Goal: Information Seeking & Learning: Learn about a topic

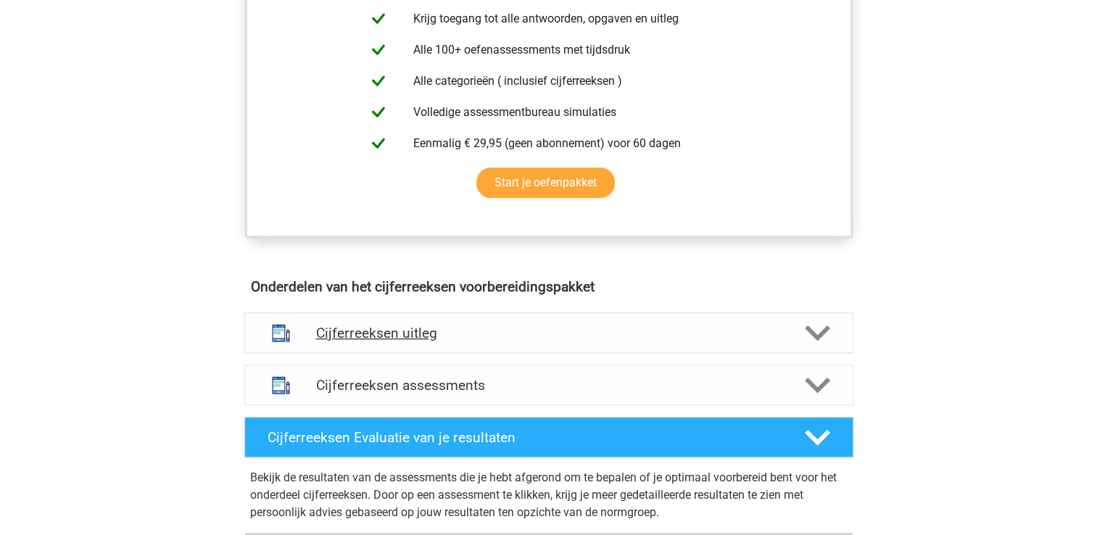
scroll to position [634, 0]
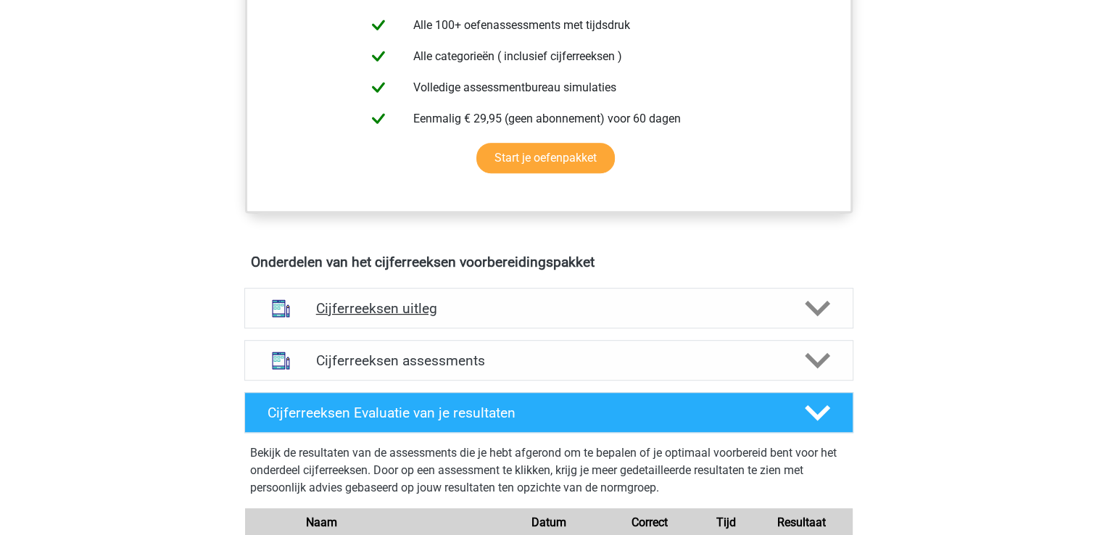
click at [347, 317] on h4 "Cijferreeksen uitleg" at bounding box center [548, 308] width 465 height 17
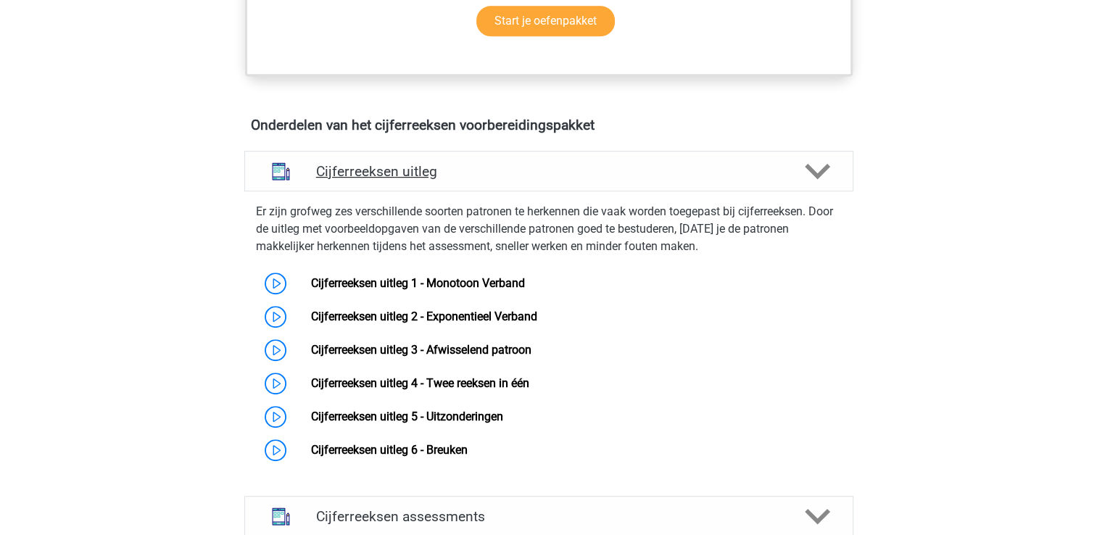
scroll to position [779, 0]
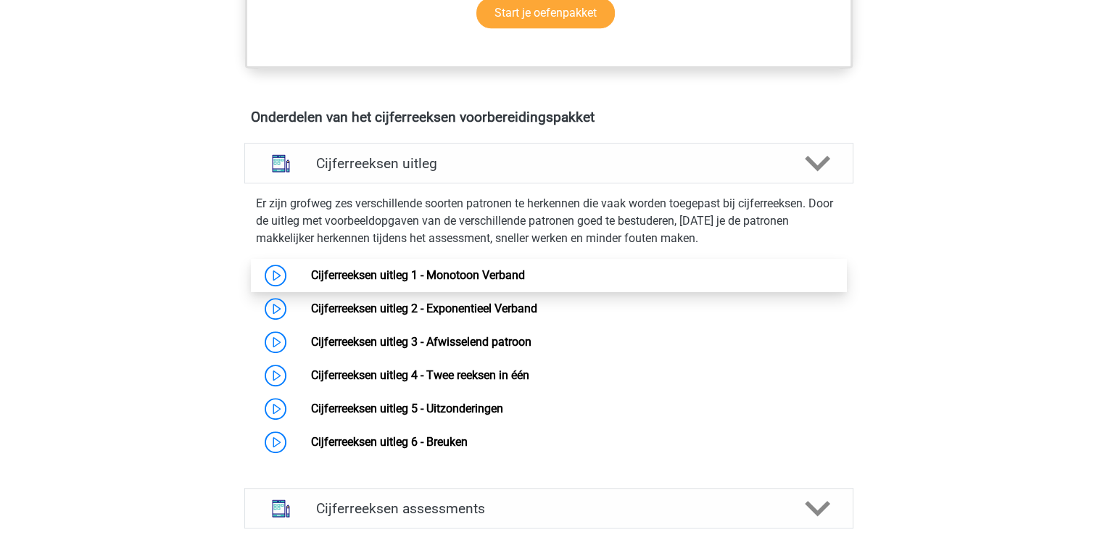
click at [476, 282] on link "Cijferreeksen uitleg 1 - Monotoon Verband" at bounding box center [418, 275] width 214 height 14
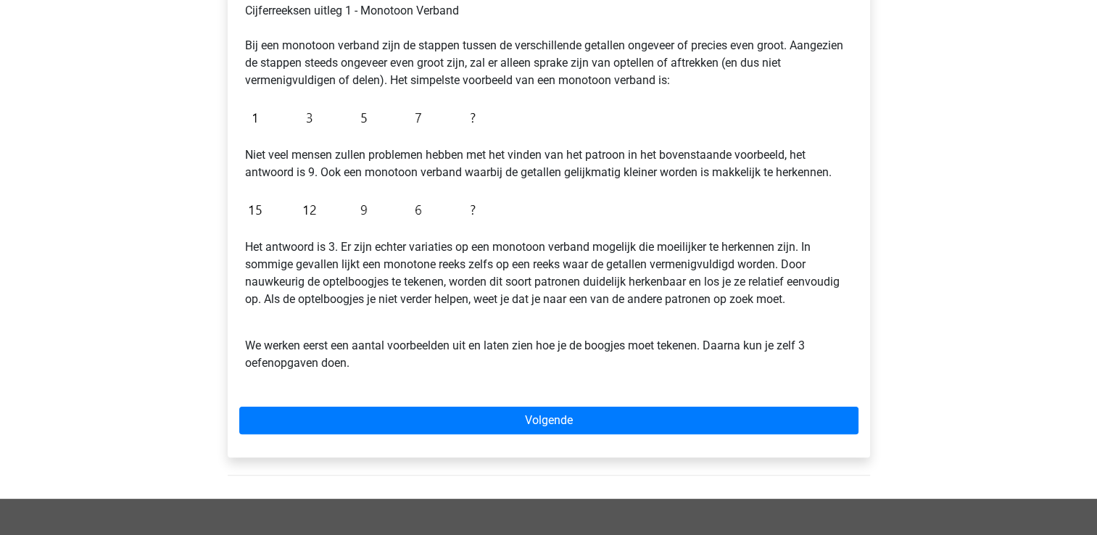
scroll to position [290, 0]
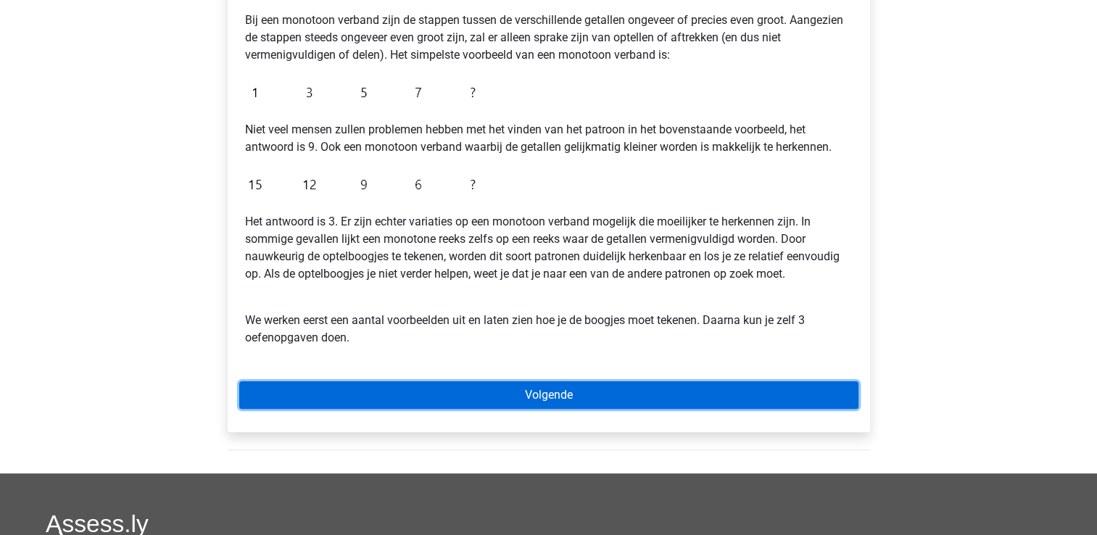
click at [484, 399] on link "Volgende" at bounding box center [548, 395] width 619 height 28
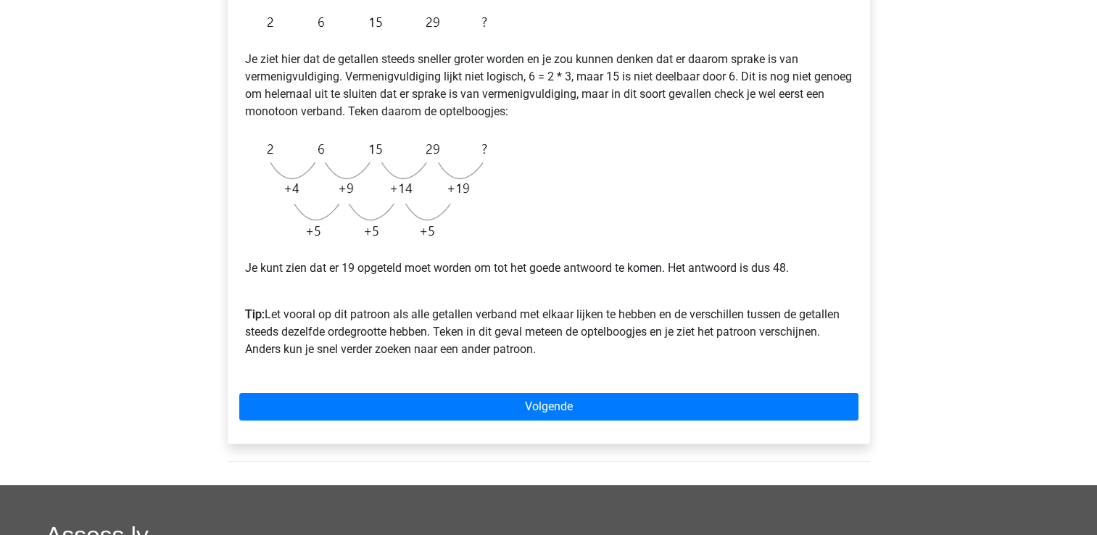
scroll to position [218, 0]
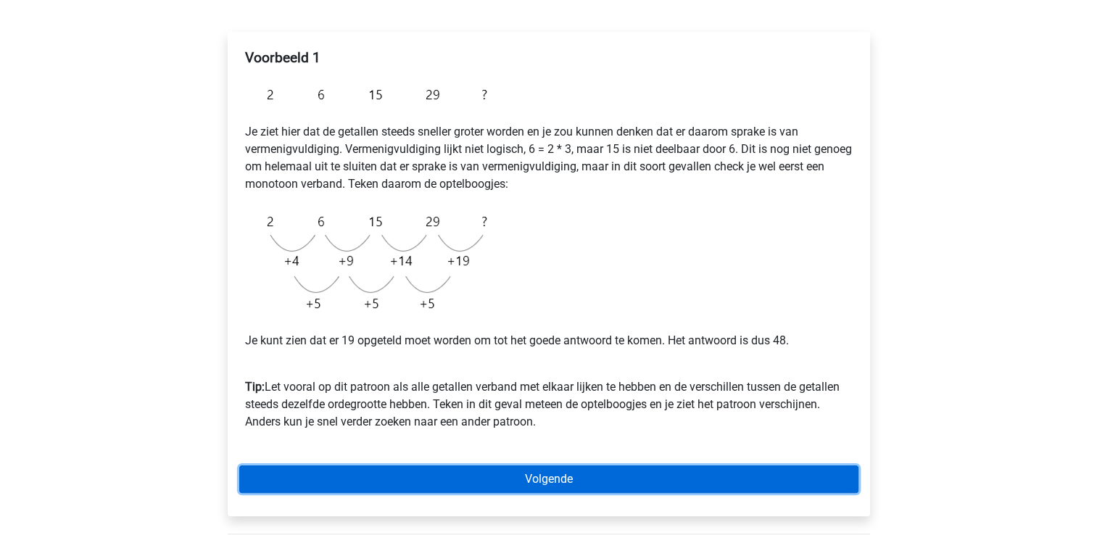
click at [513, 490] on link "Volgende" at bounding box center [548, 479] width 619 height 28
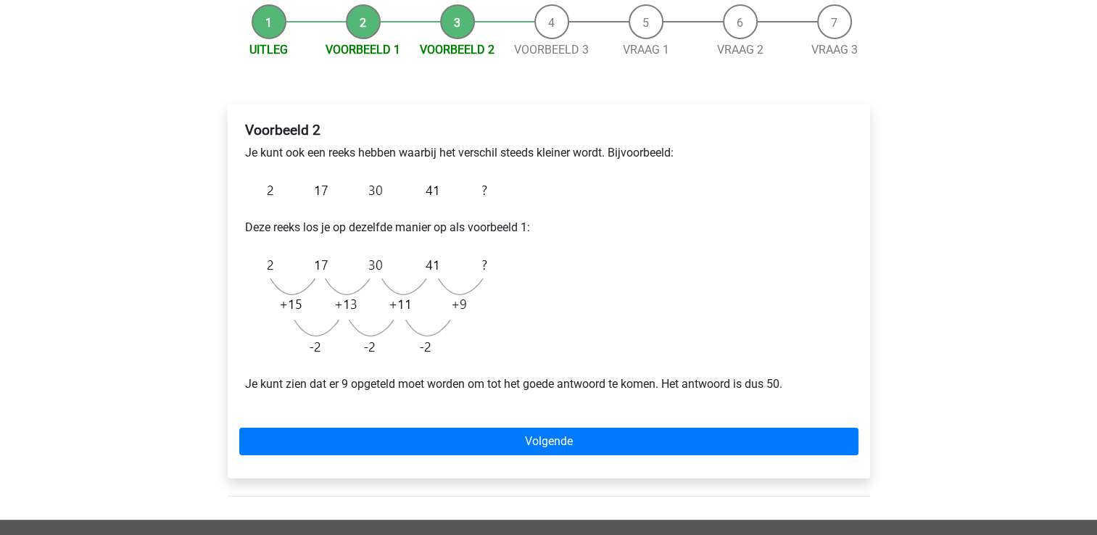
scroll to position [218, 0]
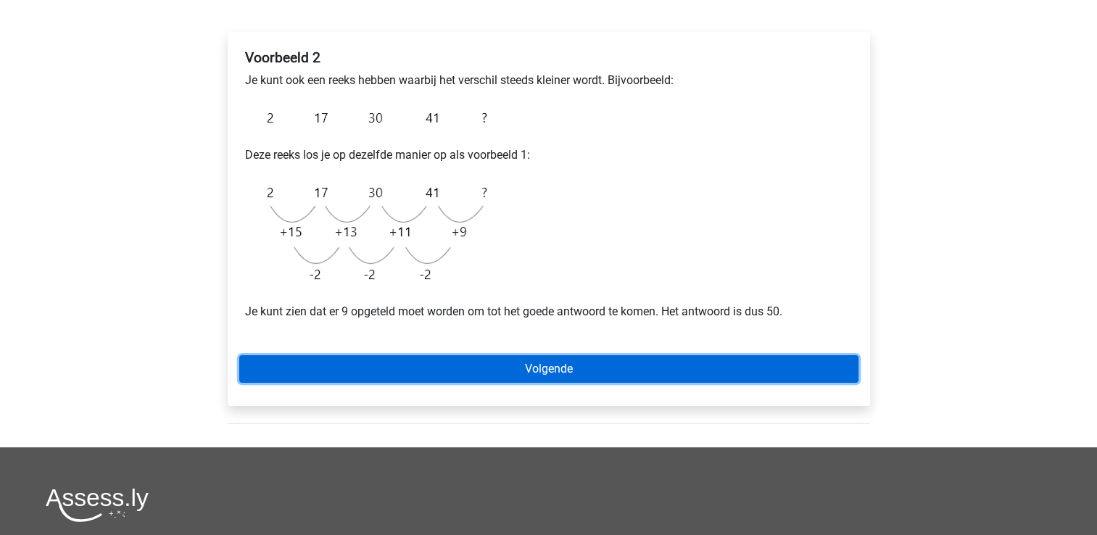
click at [540, 360] on link "Volgende" at bounding box center [548, 369] width 619 height 28
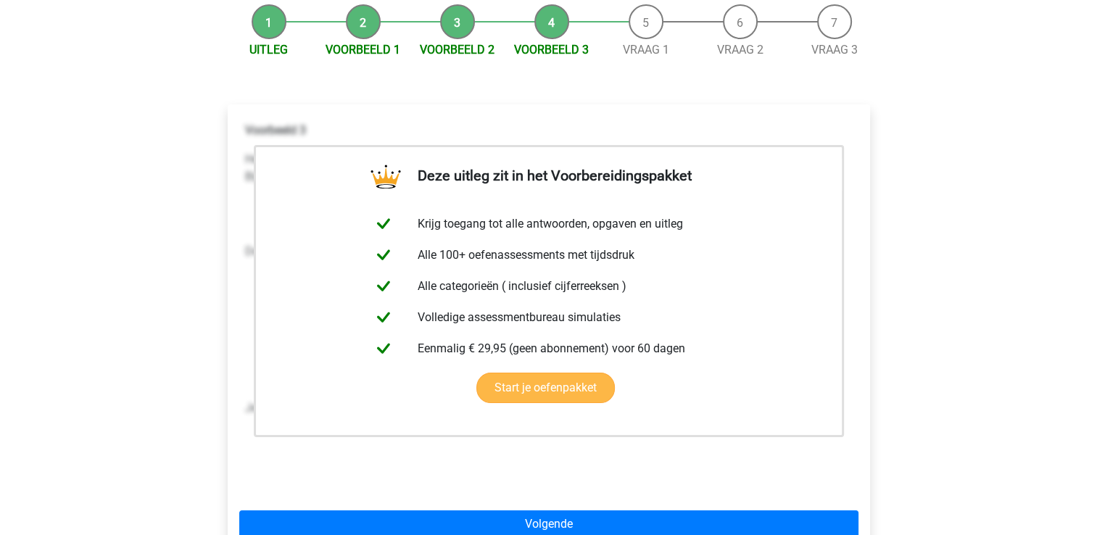
scroll to position [218, 0]
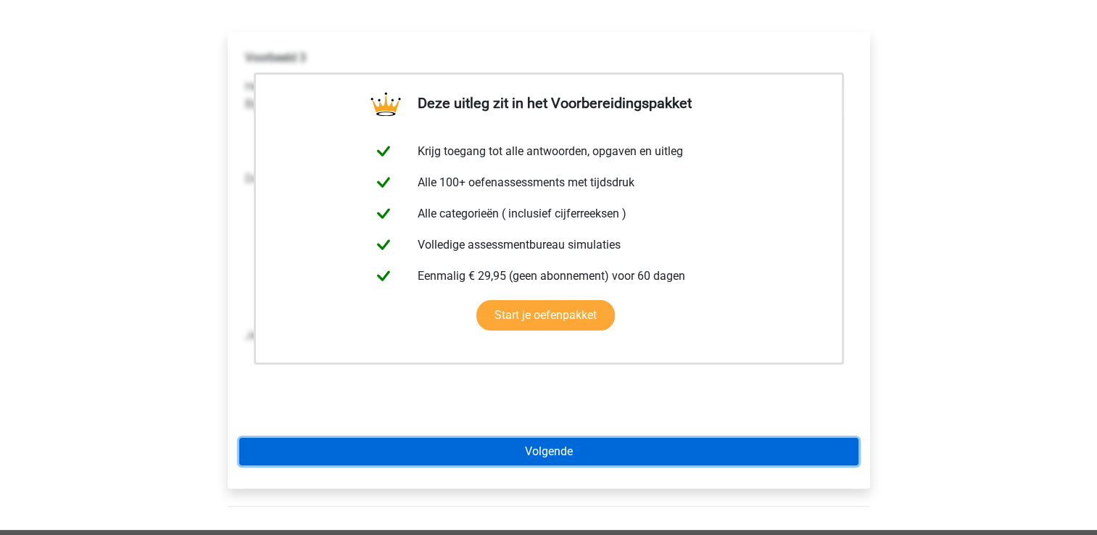
click at [496, 452] on link "Volgende" at bounding box center [548, 452] width 619 height 28
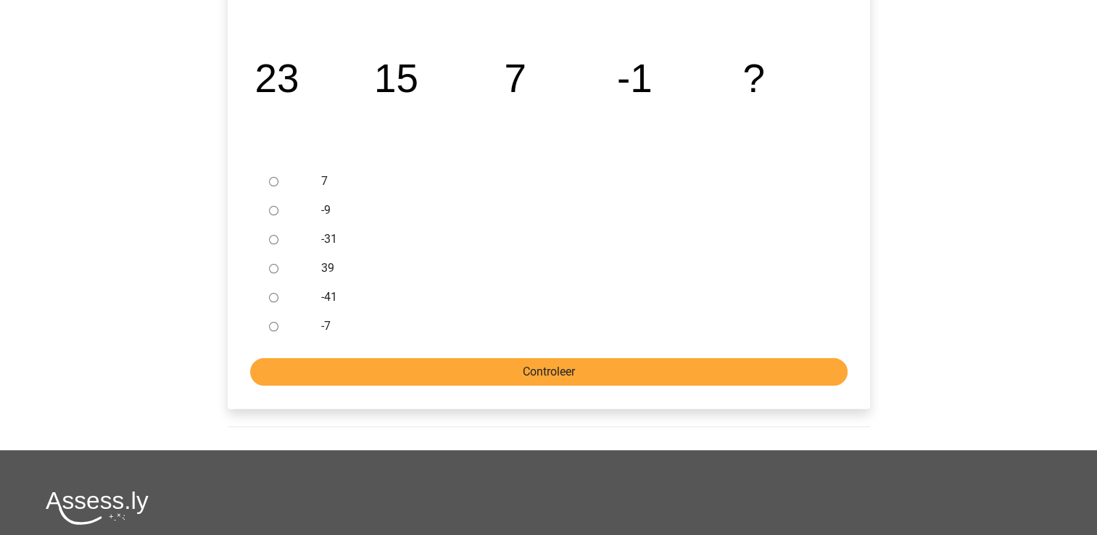
scroll to position [290, 0]
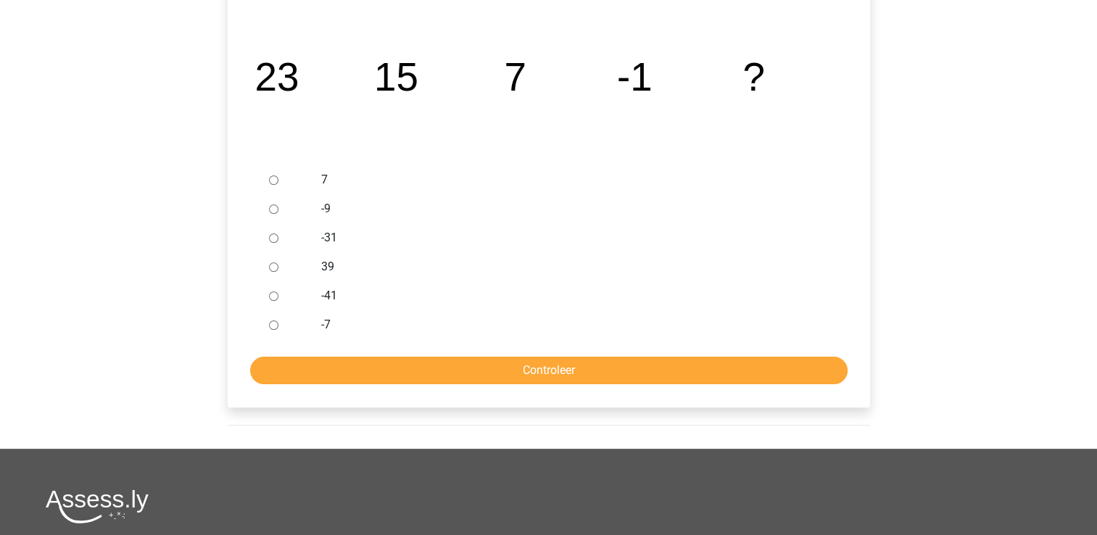
drag, startPoint x: 270, startPoint y: 207, endPoint x: 277, endPoint y: 233, distance: 26.4
click at [273, 210] on input "-9" at bounding box center [273, 208] width 9 height 9
radio input "true"
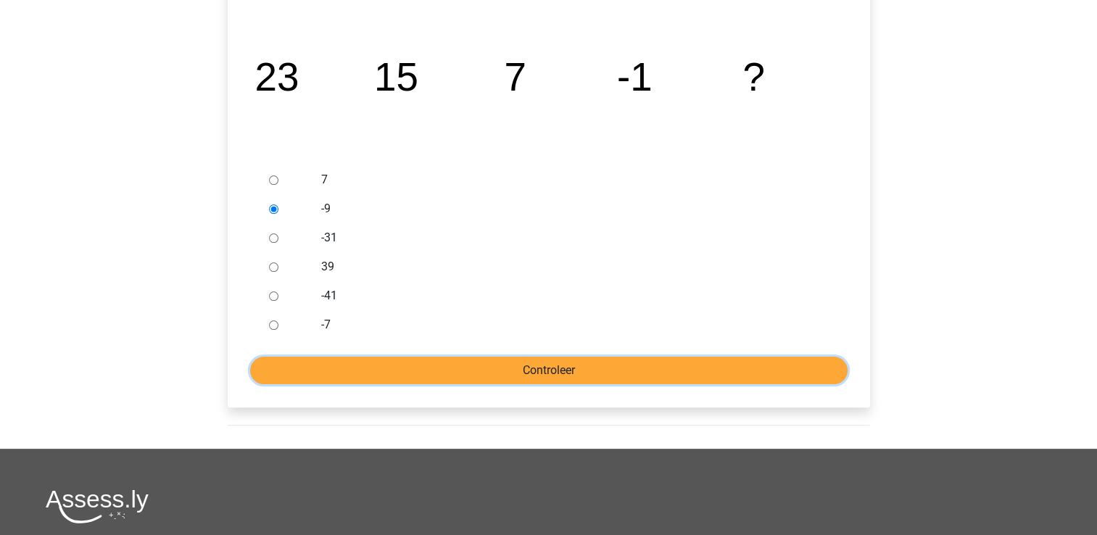
click at [331, 364] on input "Controleer" at bounding box center [548, 371] width 597 height 28
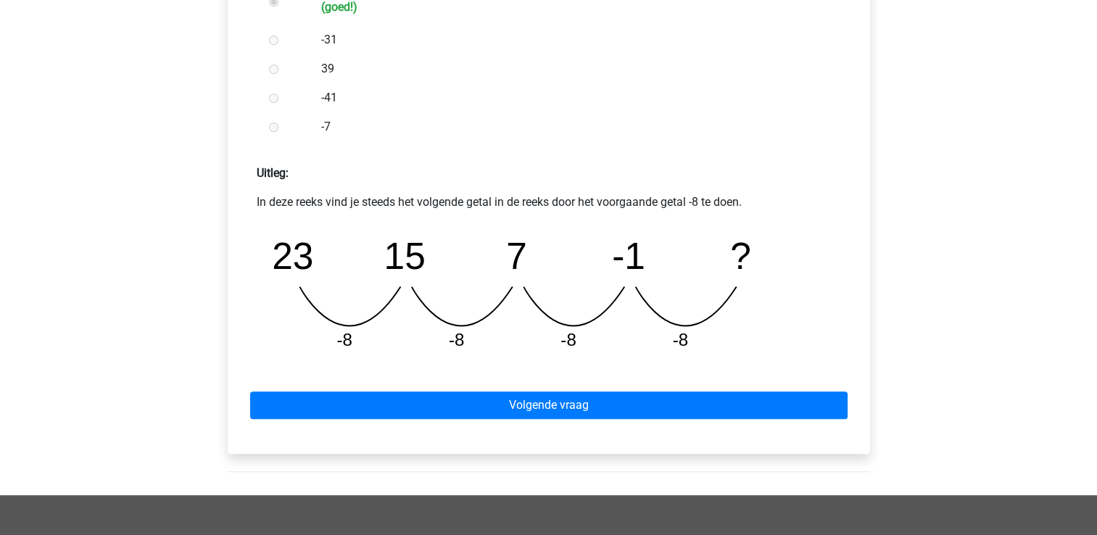
scroll to position [580, 0]
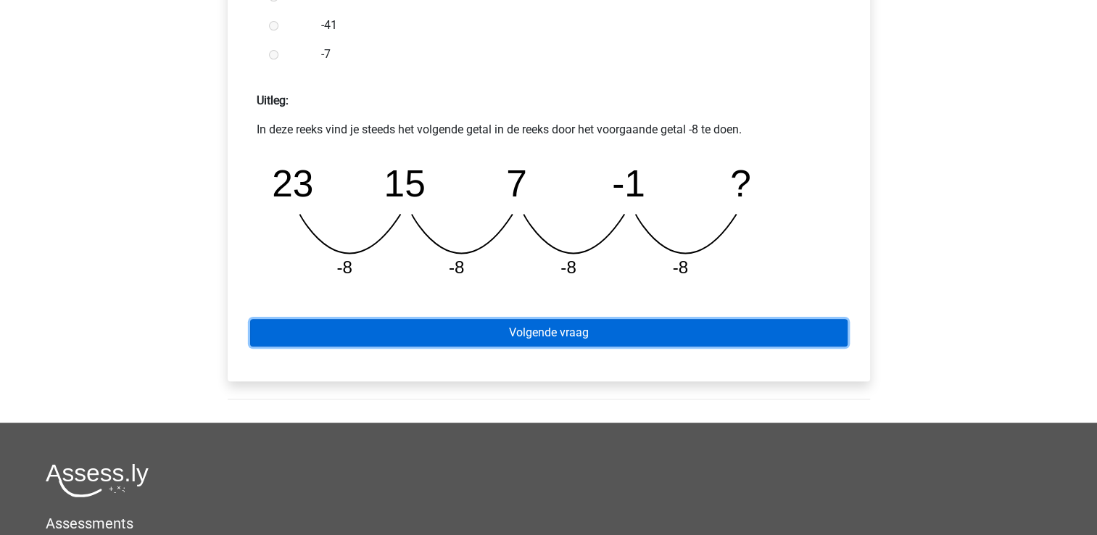
click at [519, 338] on link "Volgende vraag" at bounding box center [548, 333] width 597 height 28
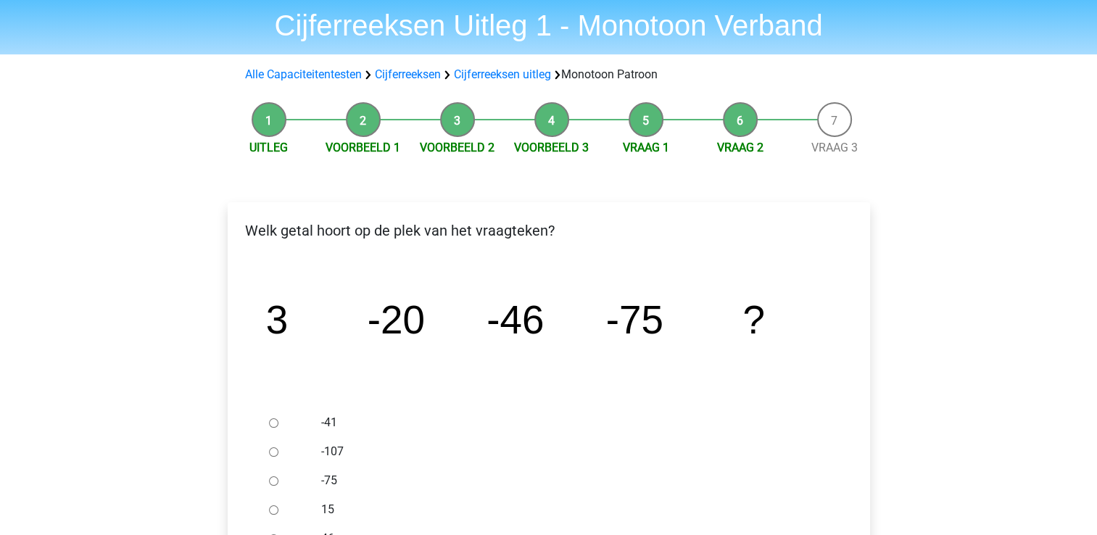
scroll to position [73, 0]
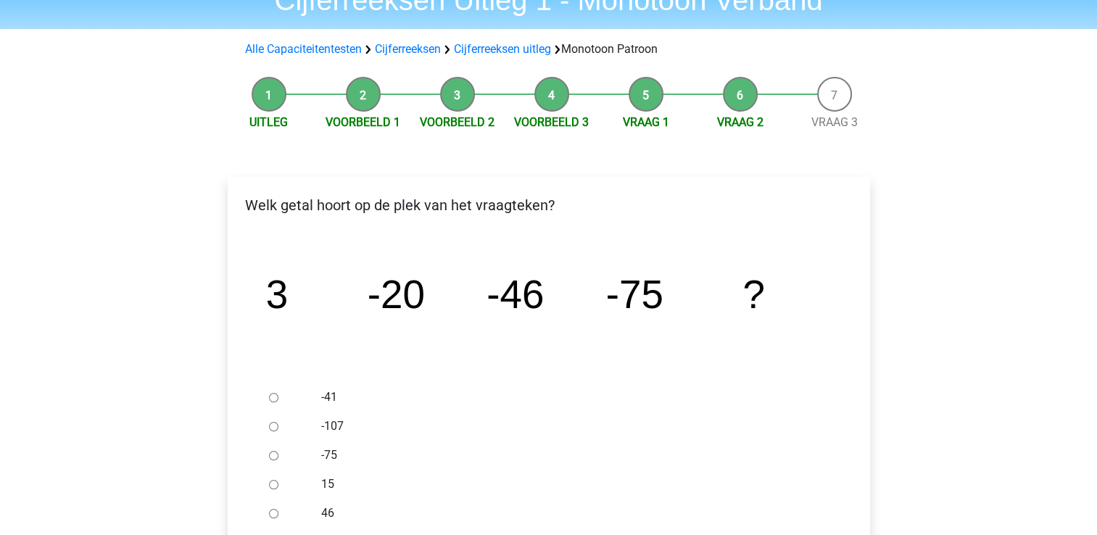
click at [269, 399] on input "-41" at bounding box center [273, 397] width 9 height 9
radio input "true"
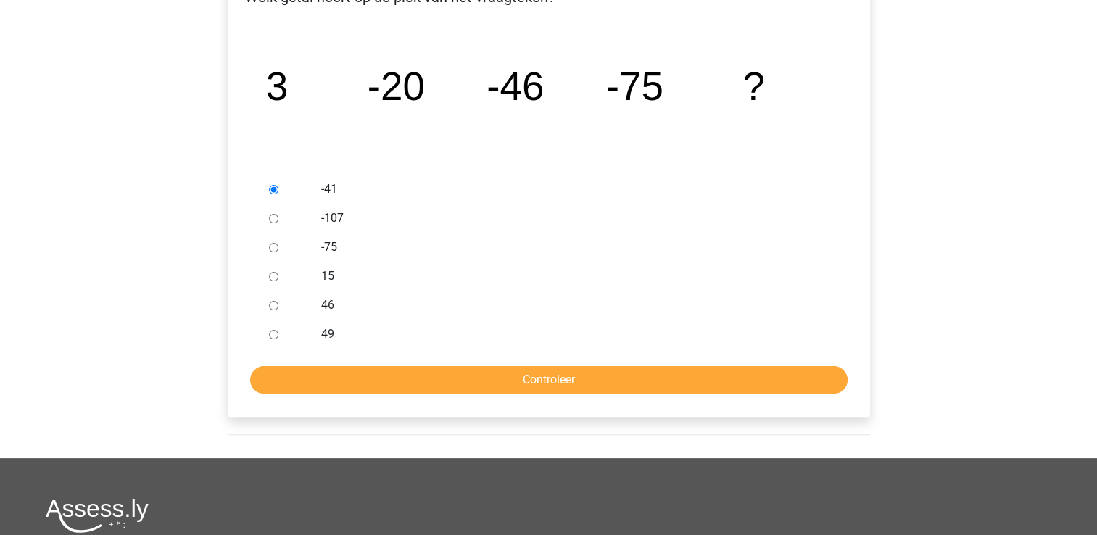
scroll to position [290, 0]
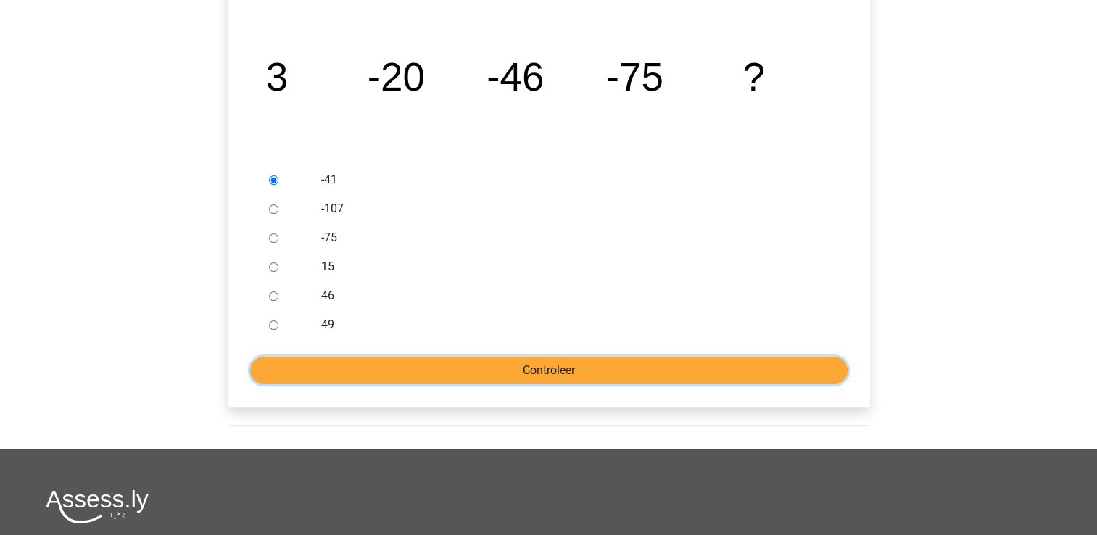
click at [389, 367] on input "Controleer" at bounding box center [548, 371] width 597 height 28
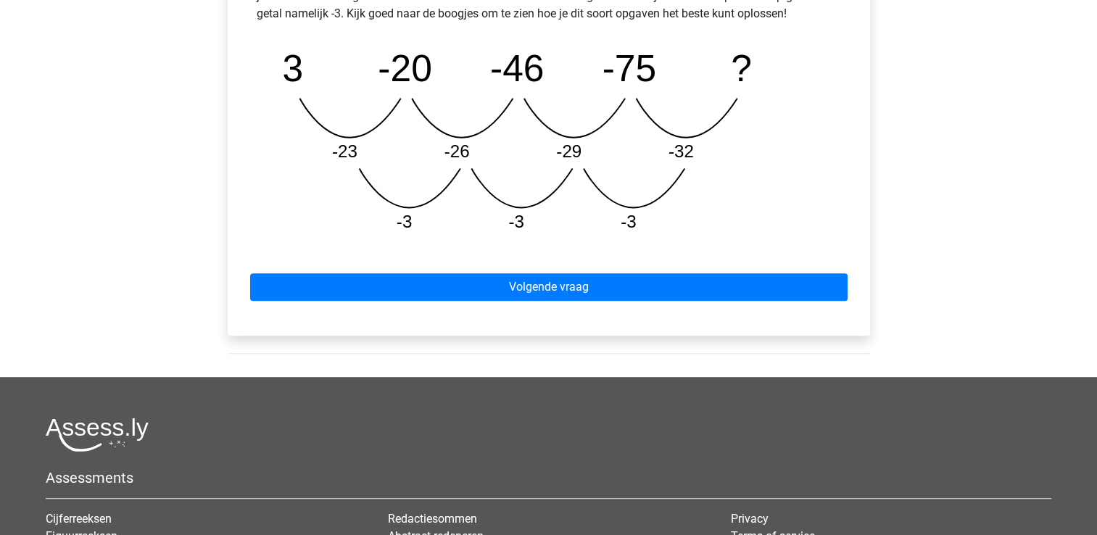
scroll to position [725, 0]
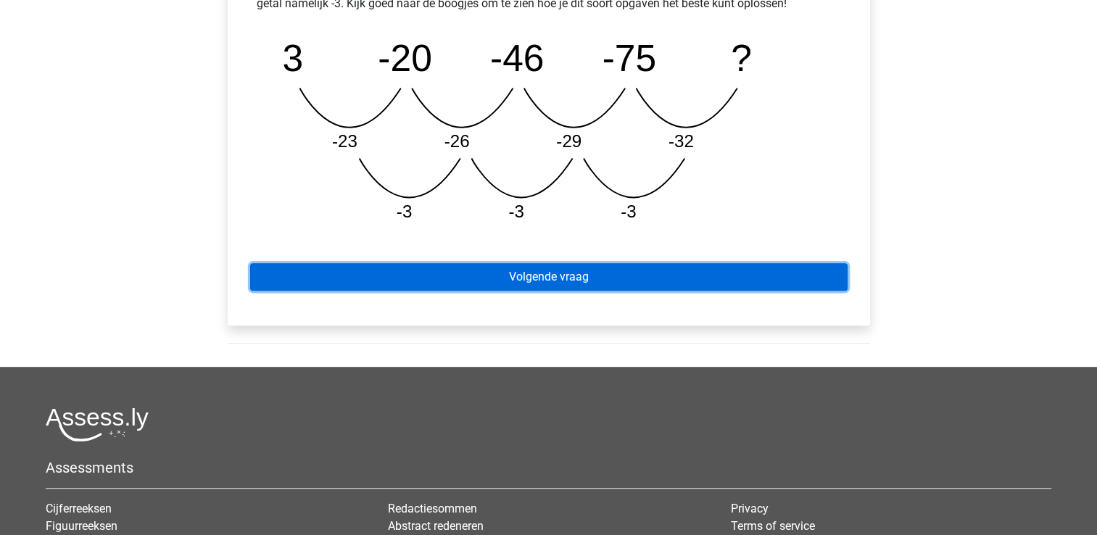
click at [560, 283] on link "Volgende vraag" at bounding box center [548, 277] width 597 height 28
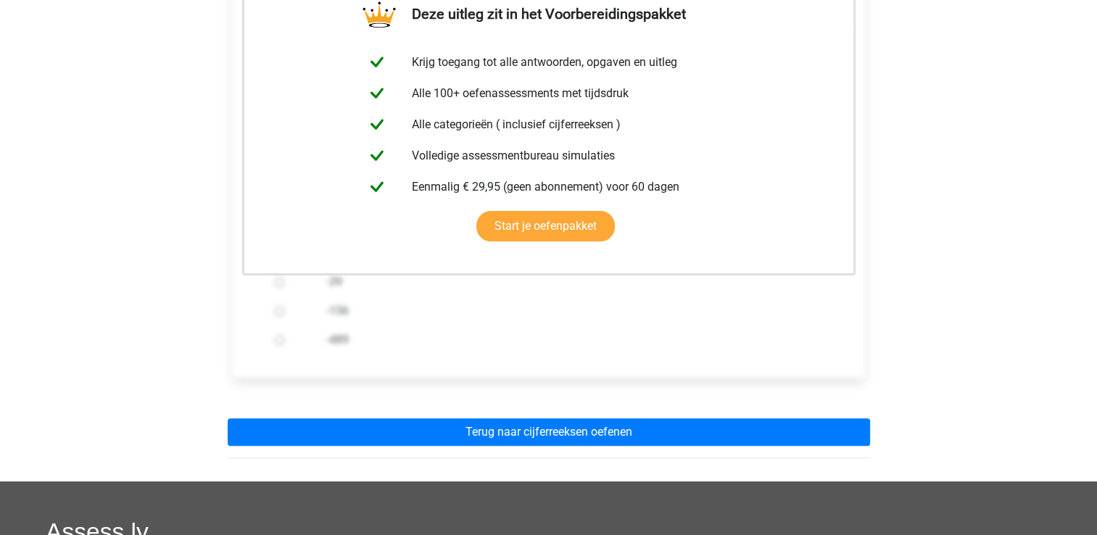
scroll to position [290, 0]
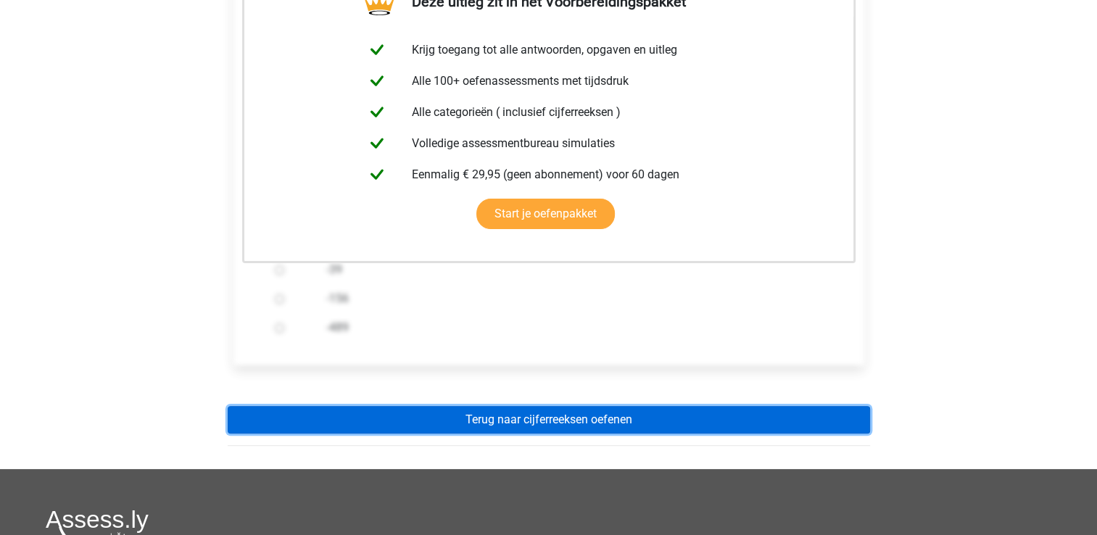
click at [557, 417] on link "Terug naar cijferreeksen oefenen" at bounding box center [549, 420] width 642 height 28
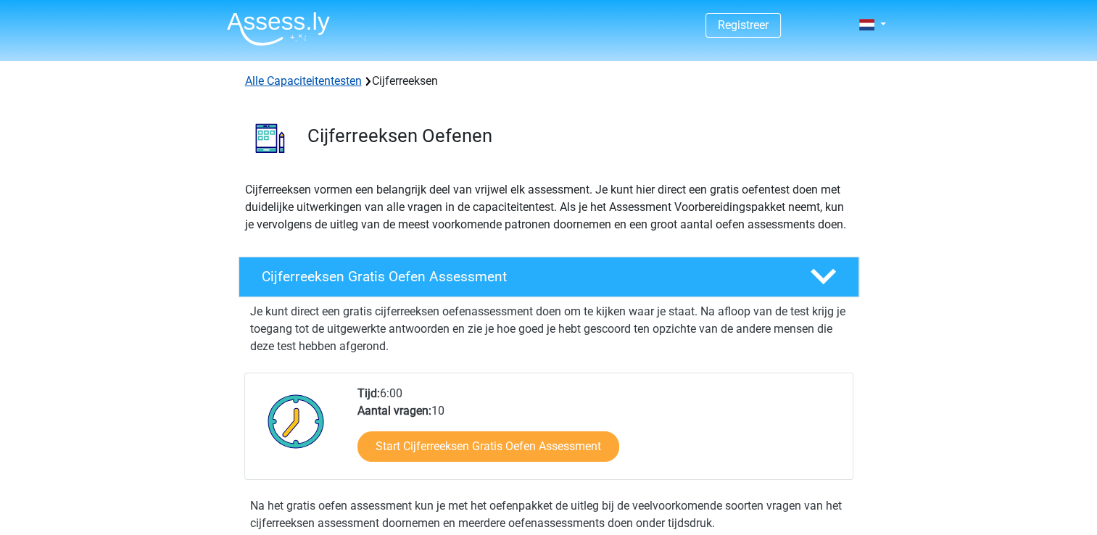
click at [336, 83] on link "Alle Capaciteitentesten" at bounding box center [303, 81] width 117 height 14
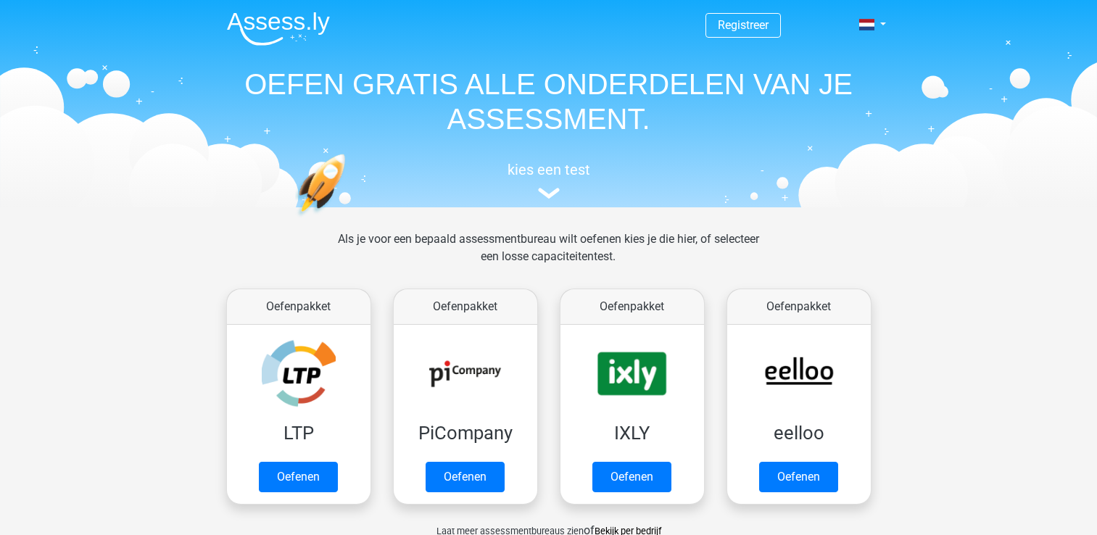
scroll to position [615, 0]
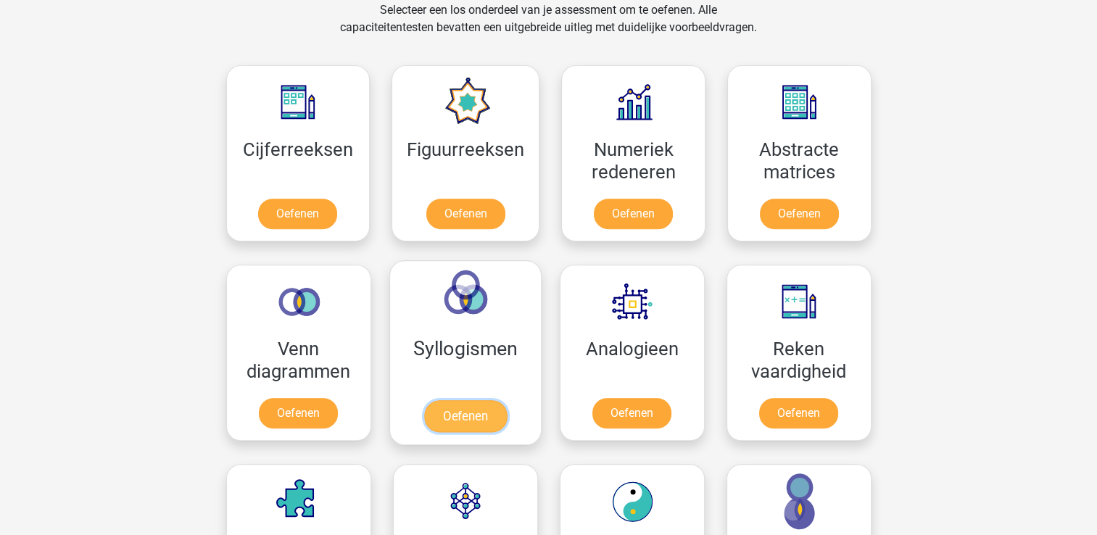
click at [455, 425] on link "Oefenen" at bounding box center [464, 416] width 83 height 32
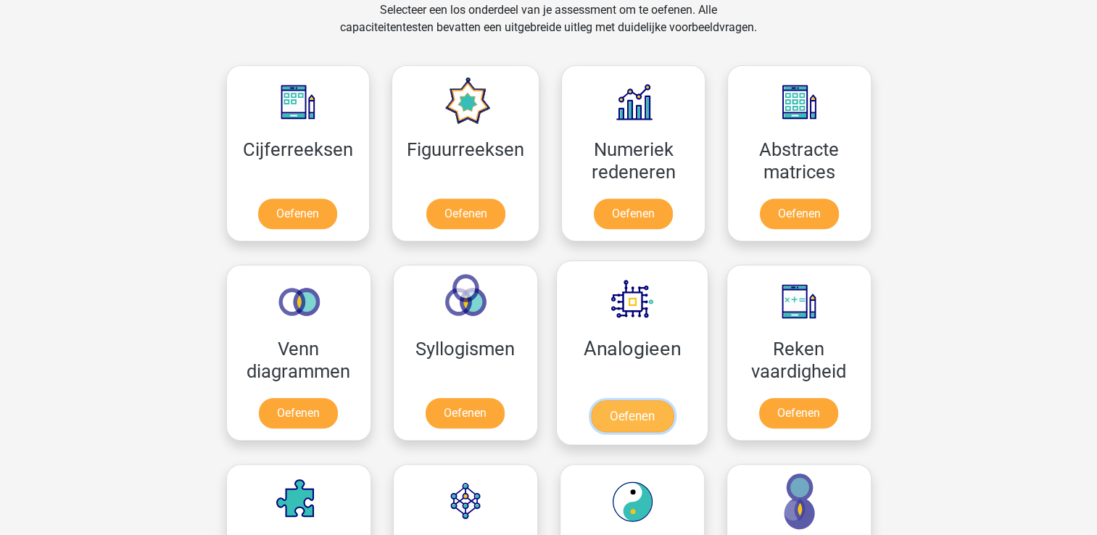
click at [622, 416] on link "Oefenen" at bounding box center [631, 416] width 83 height 32
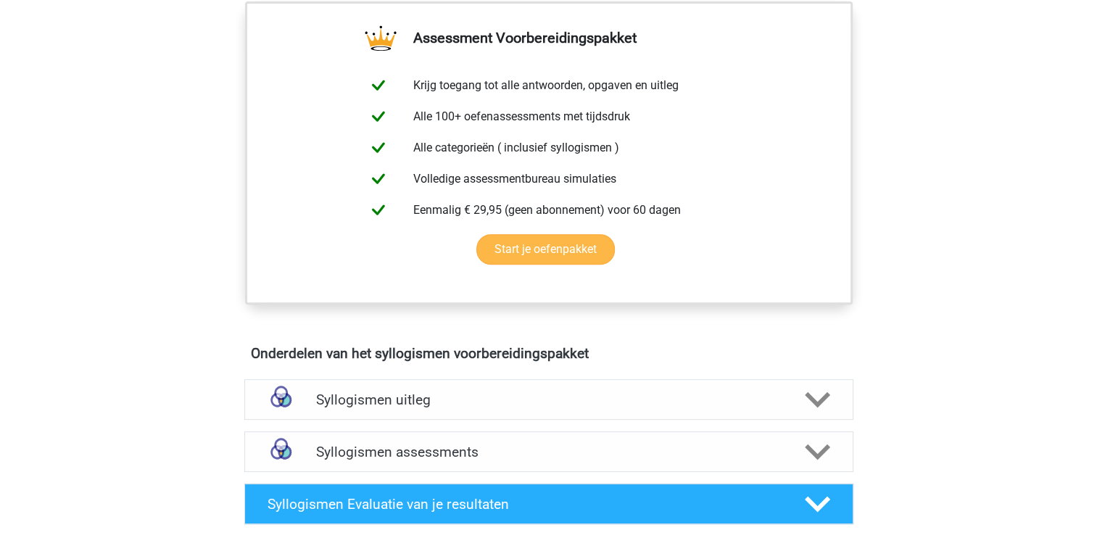
scroll to position [580, 0]
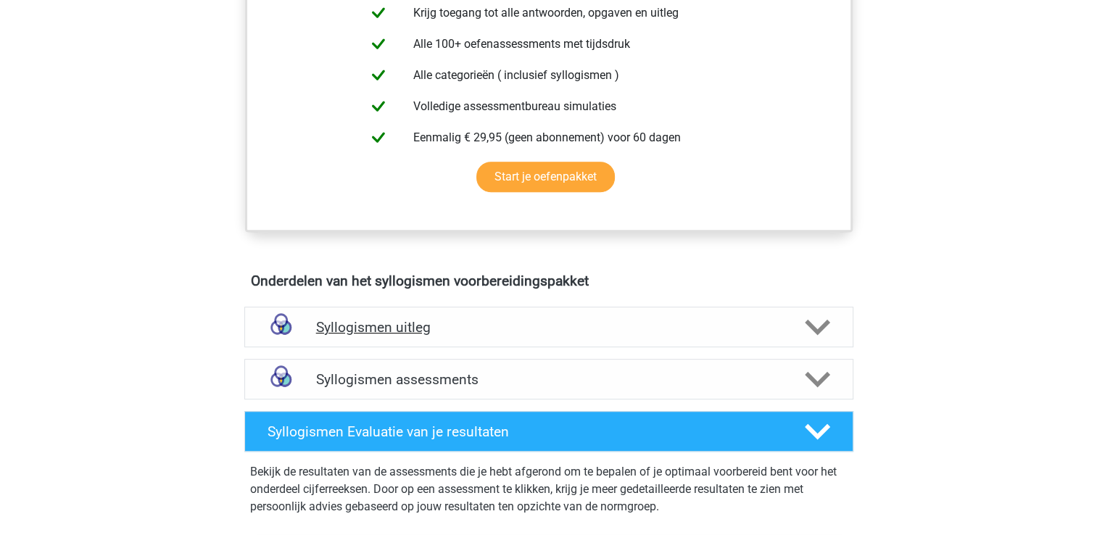
click at [371, 332] on h4 "Syllogismen uitleg" at bounding box center [548, 327] width 465 height 17
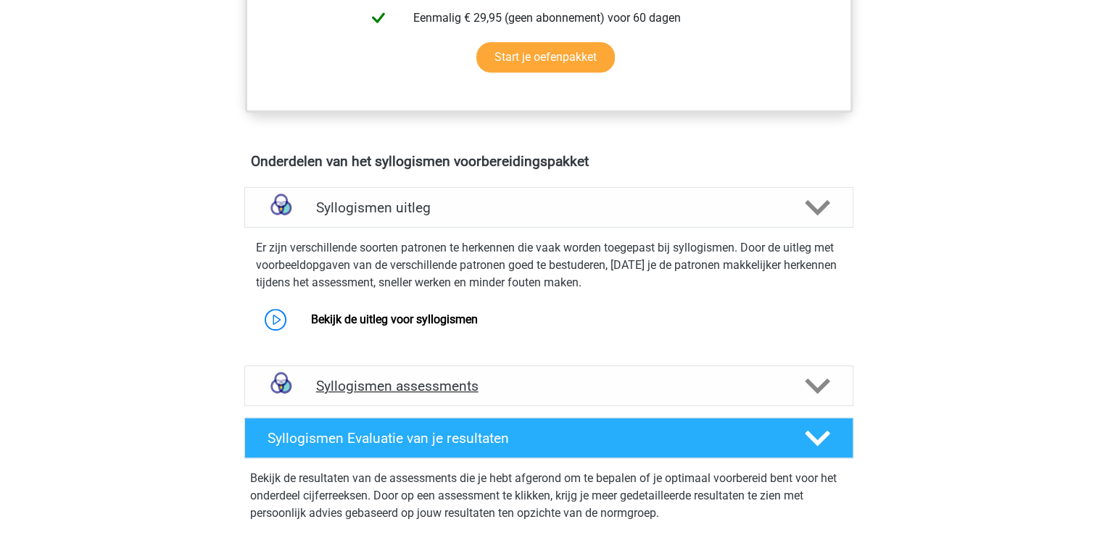
scroll to position [725, 0]
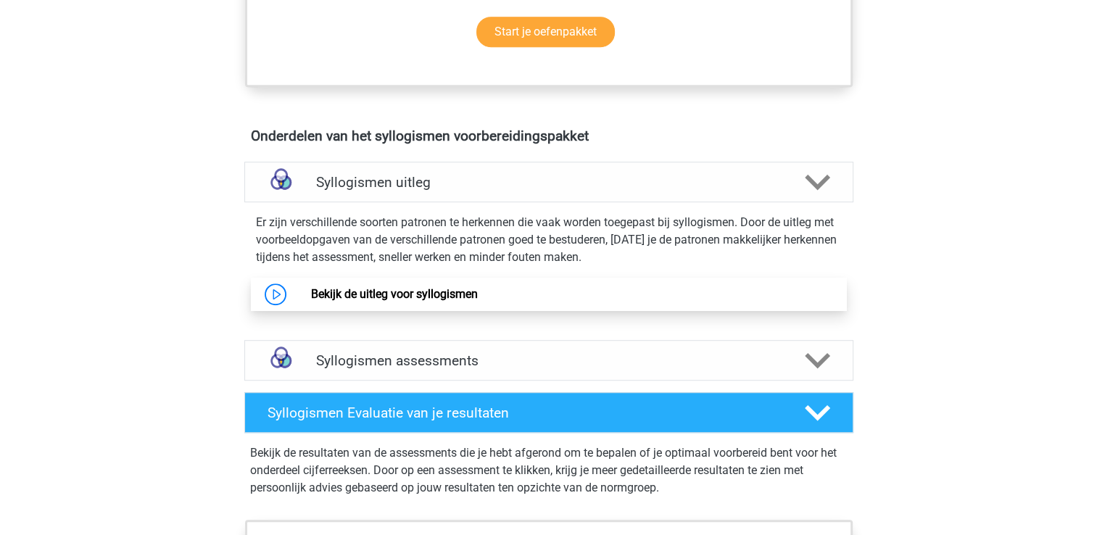
click at [392, 292] on link "Bekijk de uitleg voor syllogismen" at bounding box center [394, 294] width 167 height 14
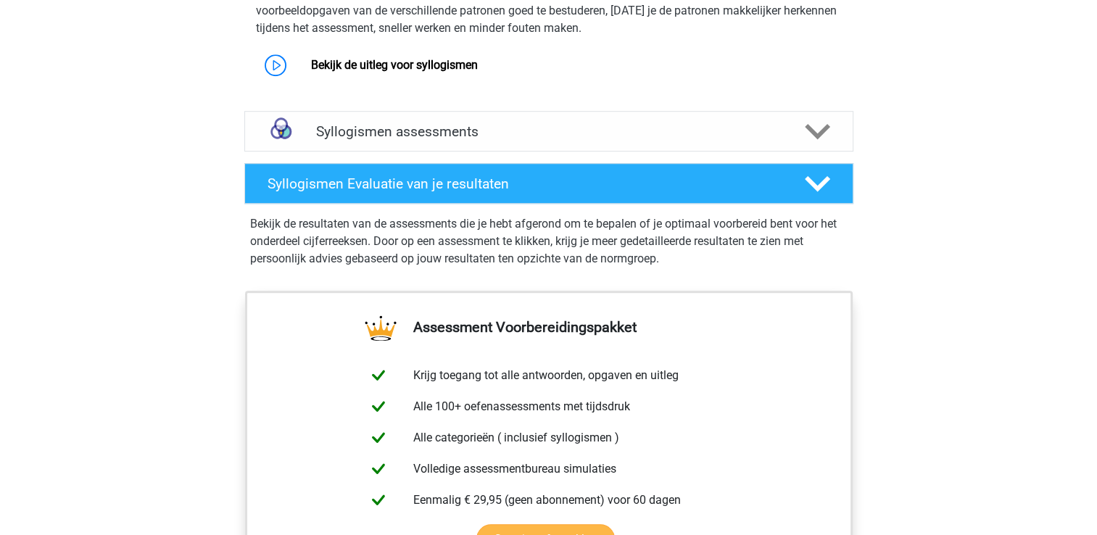
scroll to position [870, 0]
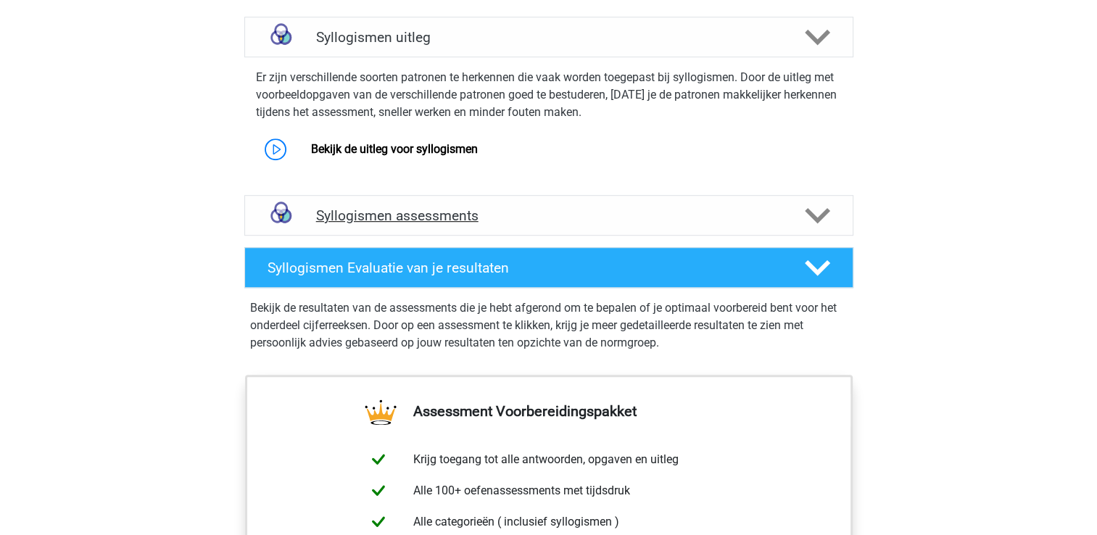
click at [422, 207] on h4 "Syllogismen assessments" at bounding box center [548, 215] width 465 height 17
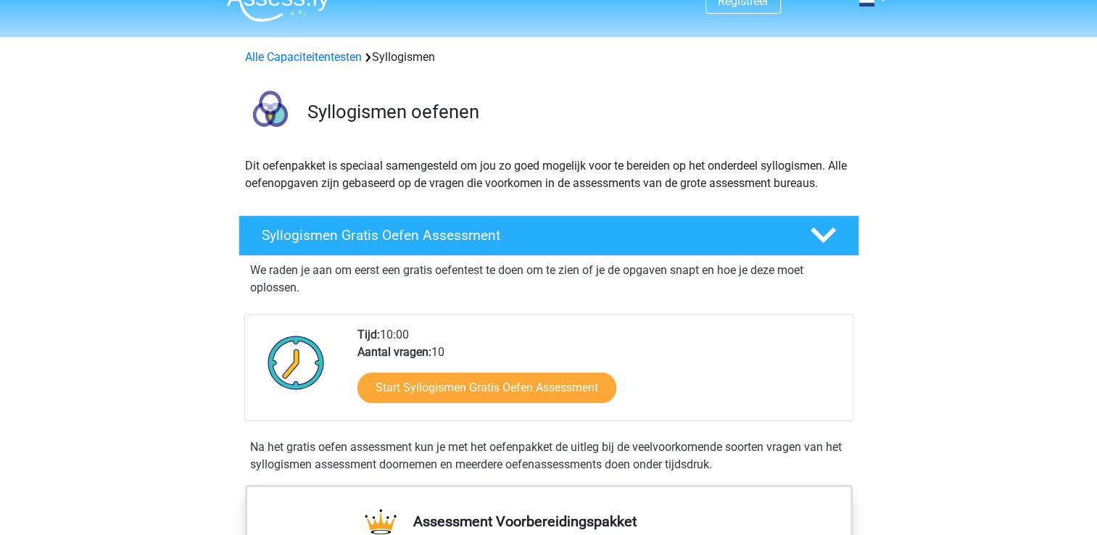
scroll to position [0, 0]
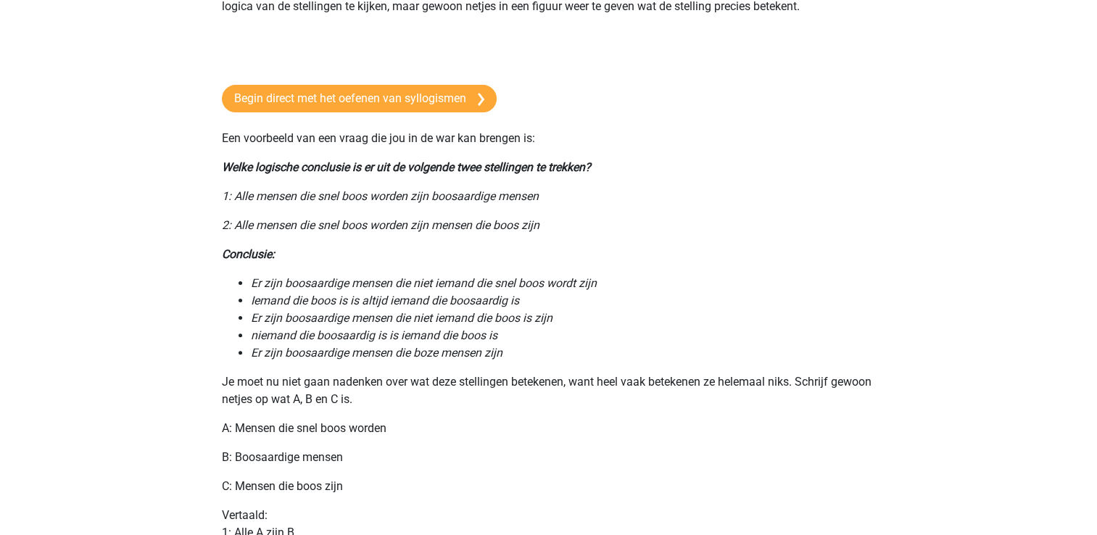
scroll to position [296, 0]
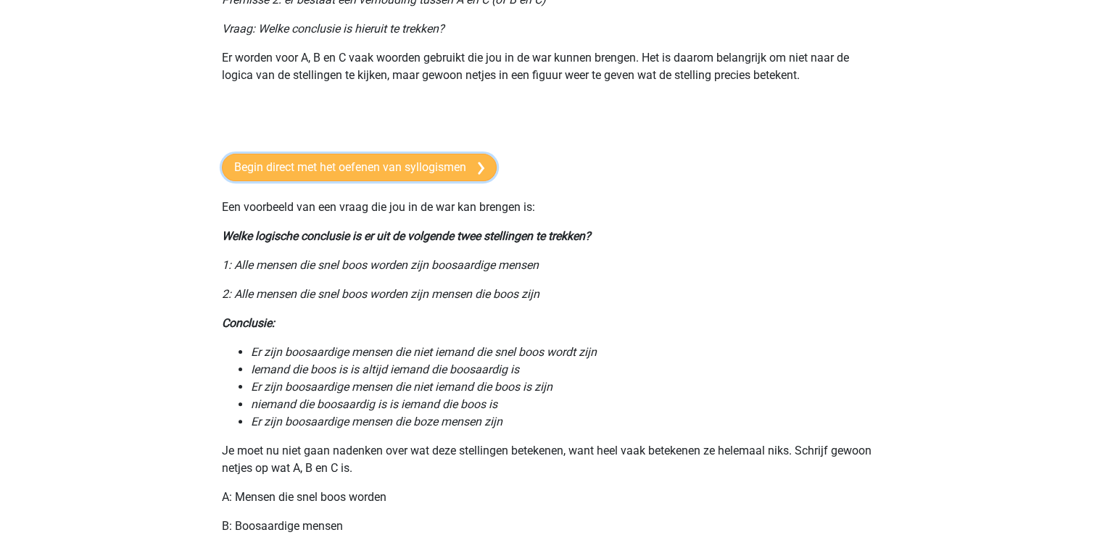
click at [415, 173] on link "Begin direct met het oefenen van syllogismen" at bounding box center [359, 168] width 275 height 28
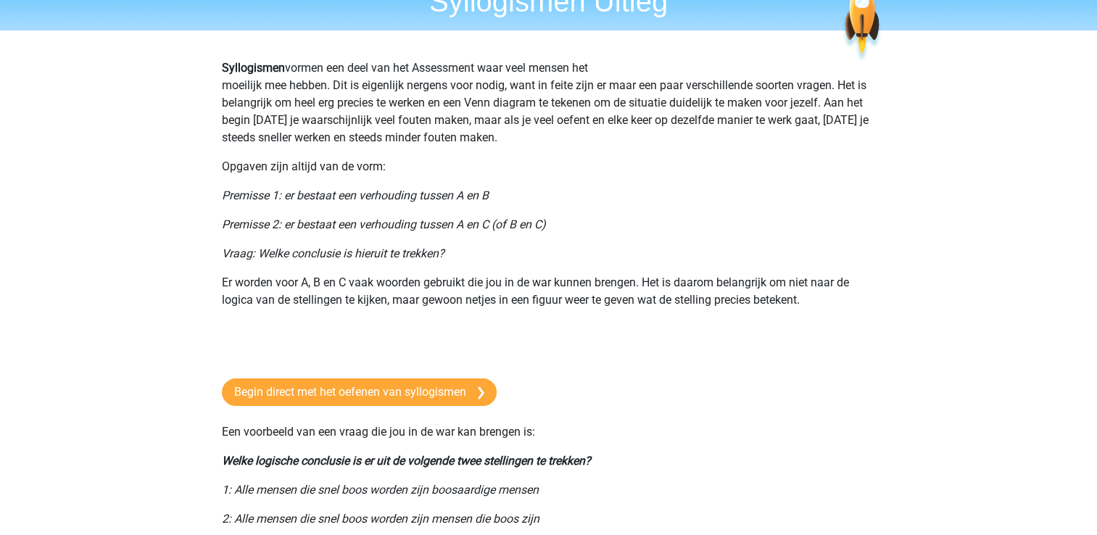
scroll to position [6, 0]
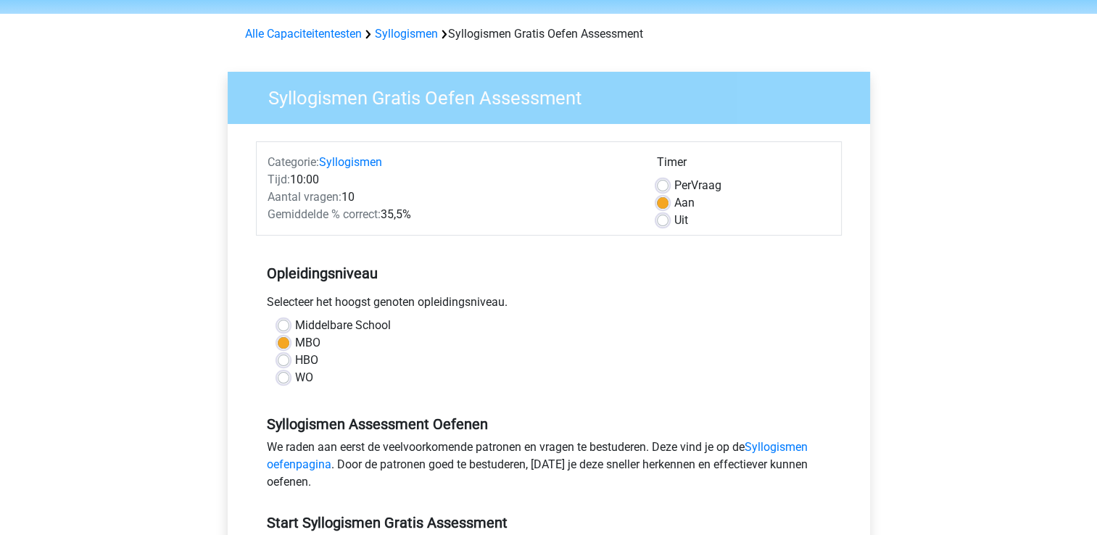
scroll to position [73, 0]
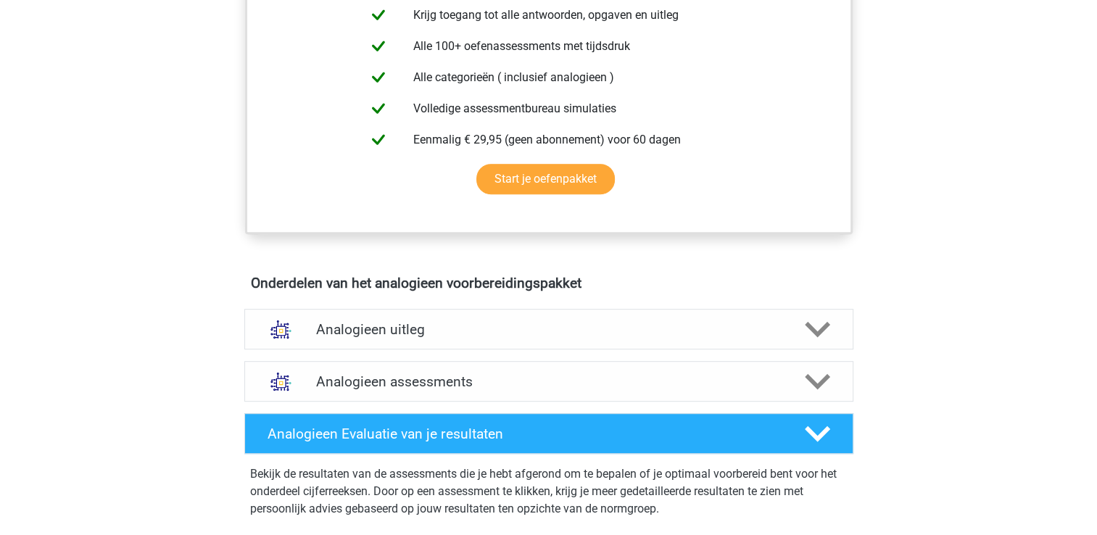
scroll to position [580, 0]
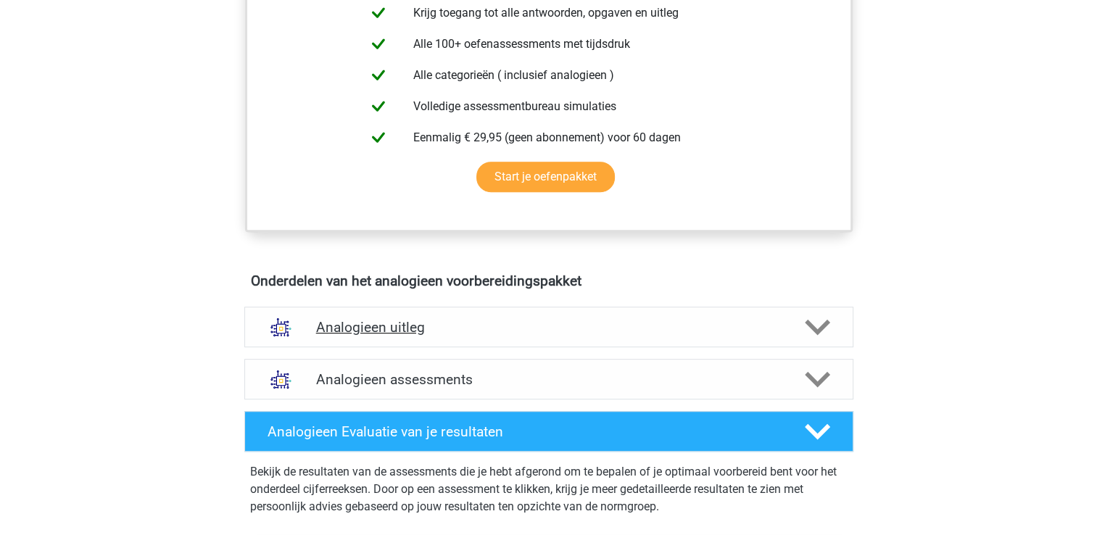
click at [336, 320] on h4 "Analogieen uitleg" at bounding box center [548, 327] width 465 height 17
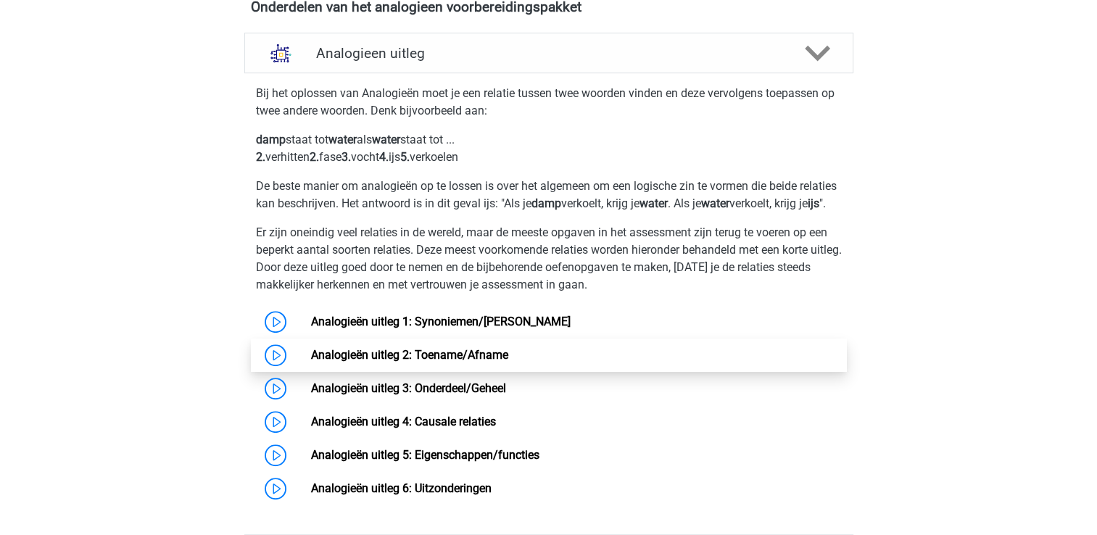
scroll to position [870, 0]
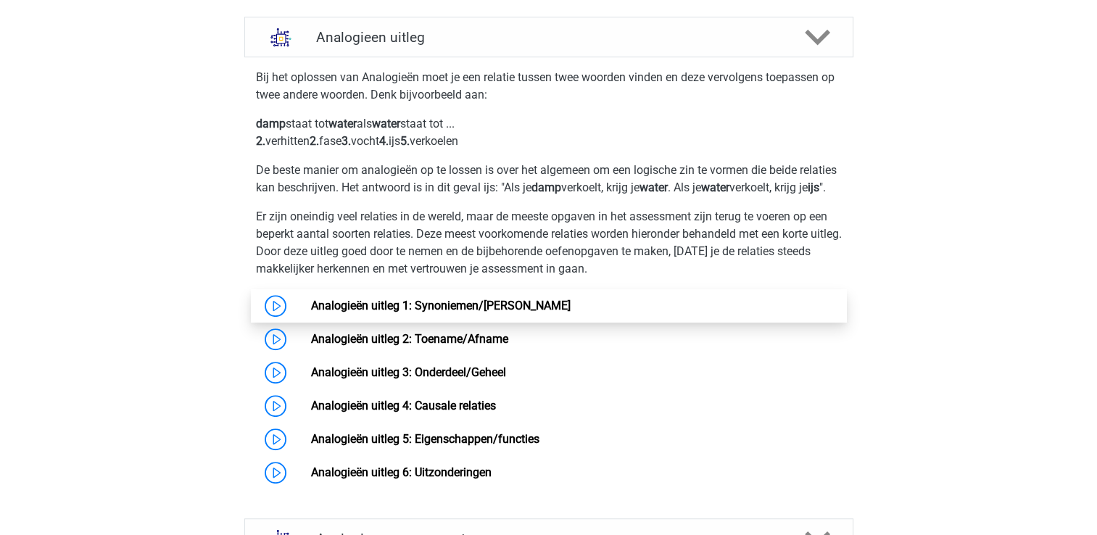
click at [436, 313] on link "Analogieën uitleg 1: Synoniemen/[PERSON_NAME]" at bounding box center [441, 306] width 260 height 14
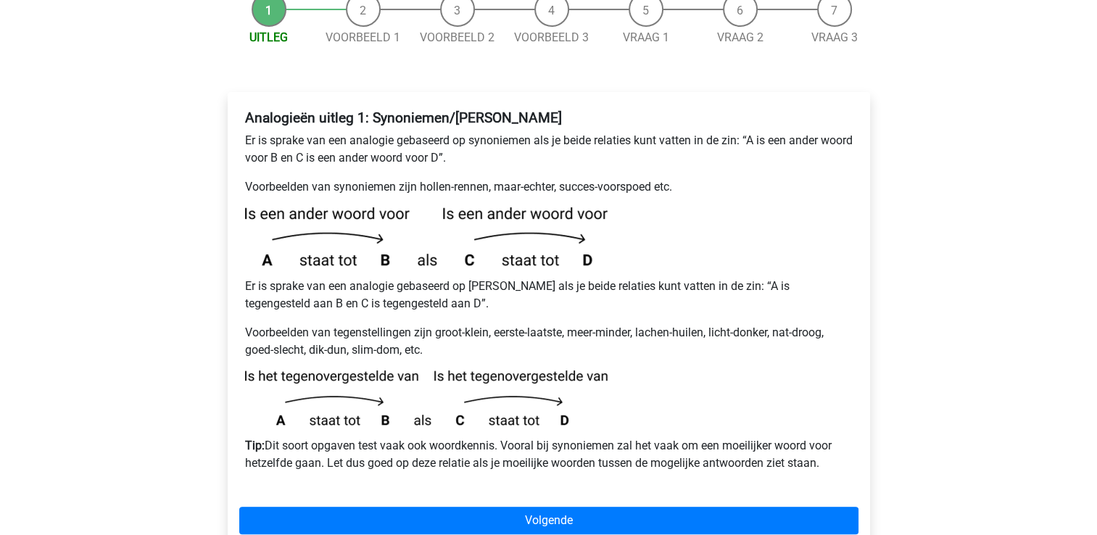
scroll to position [218, 0]
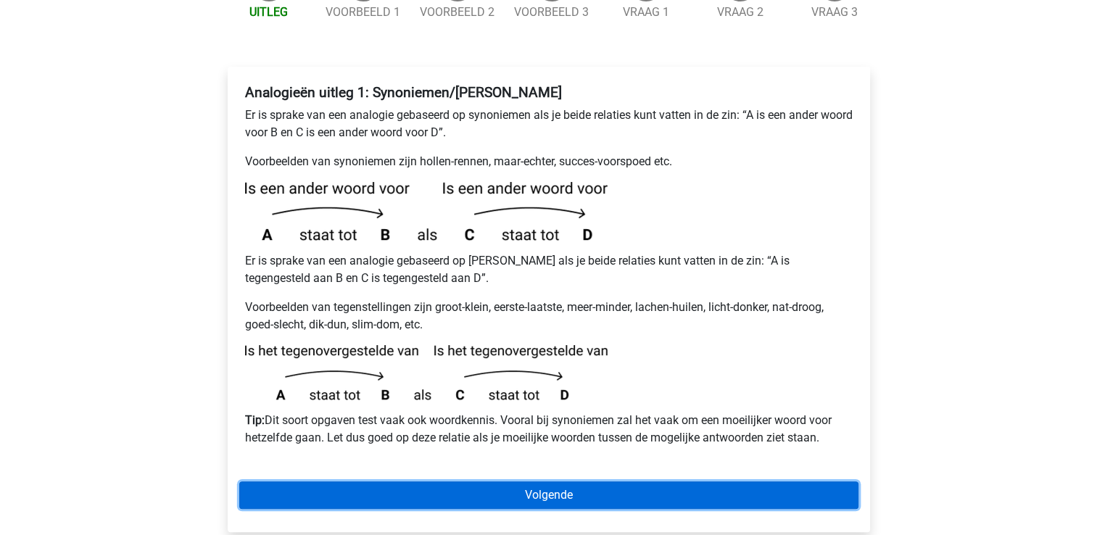
click at [563, 481] on link "Volgende" at bounding box center [548, 495] width 619 height 28
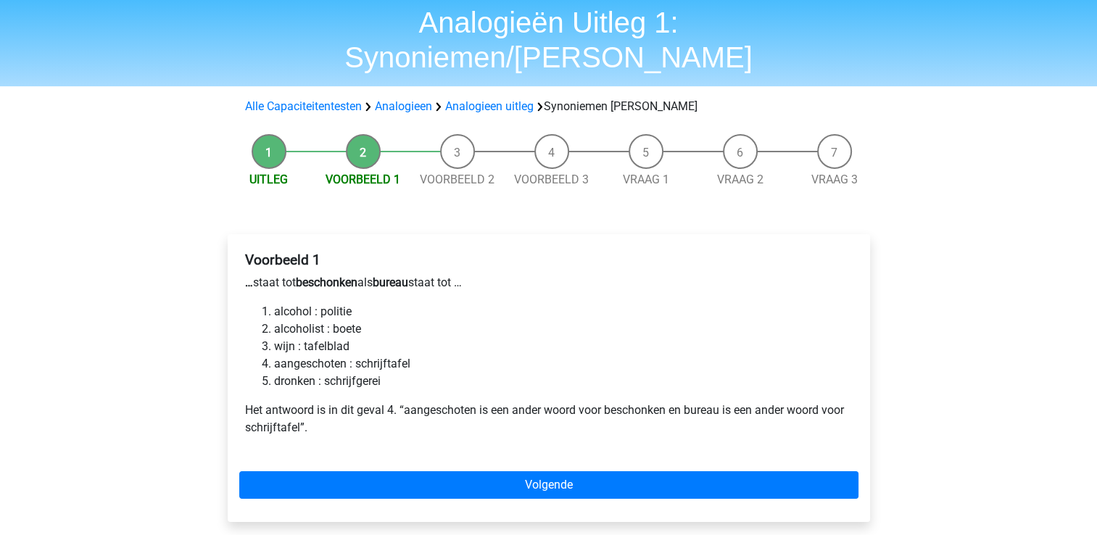
scroll to position [73, 0]
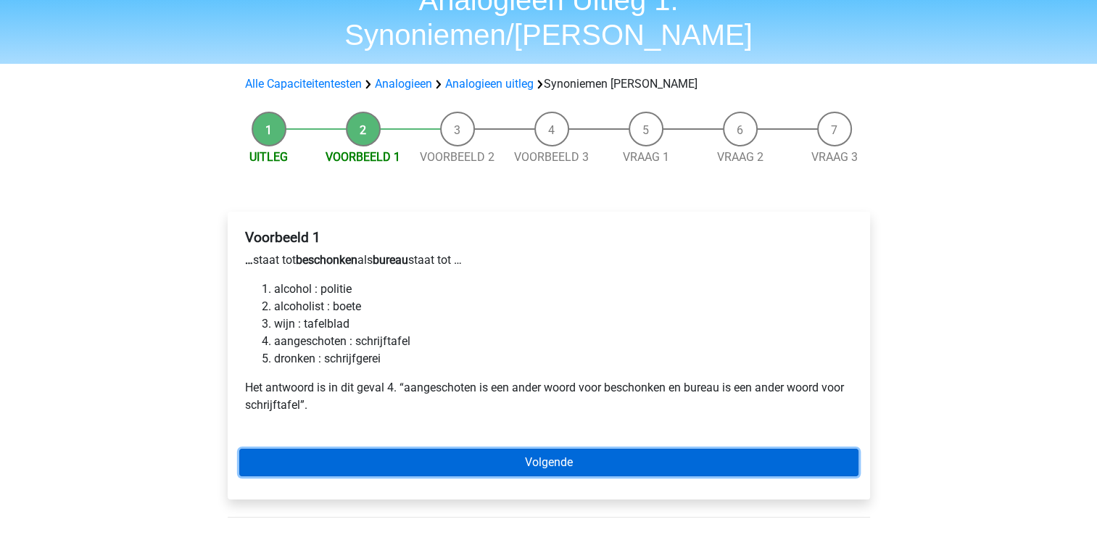
click at [406, 449] on link "Volgende" at bounding box center [548, 463] width 619 height 28
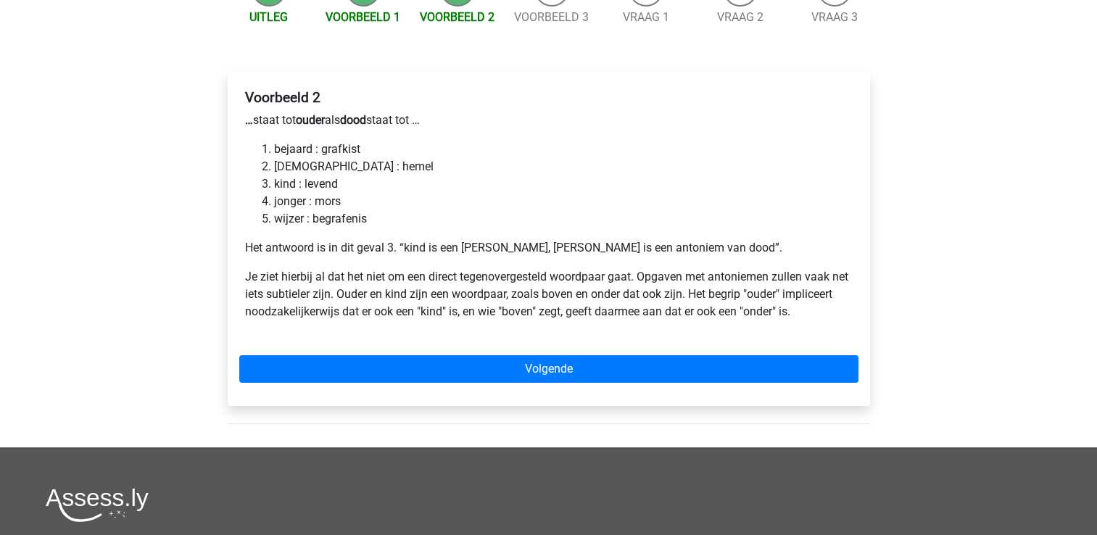
scroll to position [290, 0]
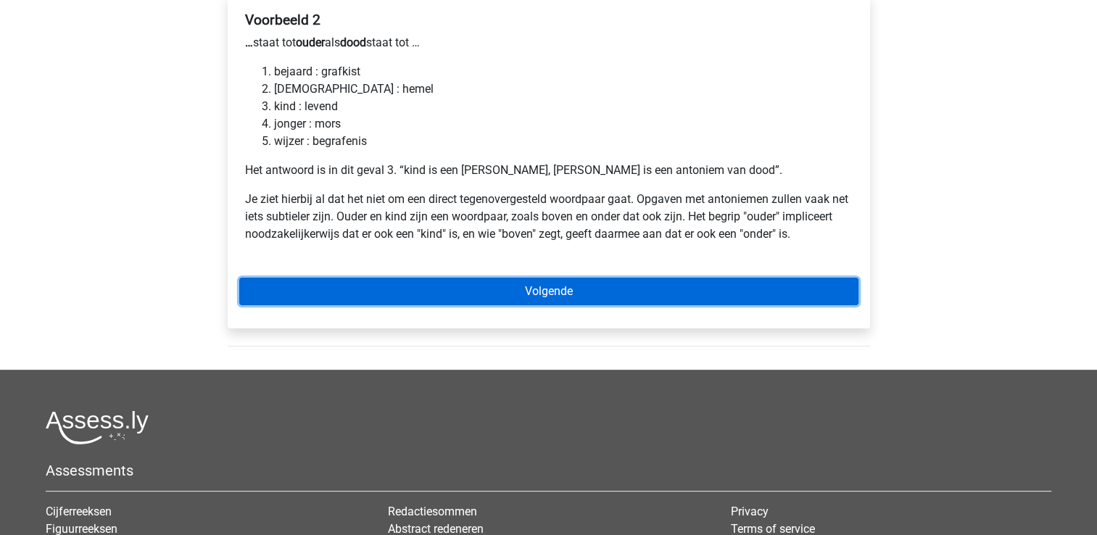
click at [442, 278] on link "Volgende" at bounding box center [548, 292] width 619 height 28
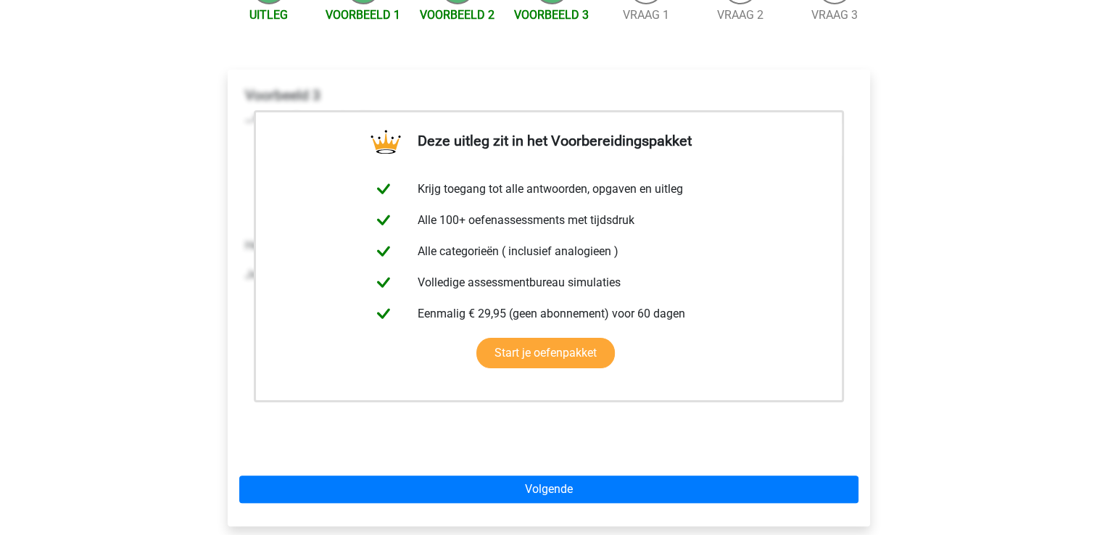
scroll to position [218, 0]
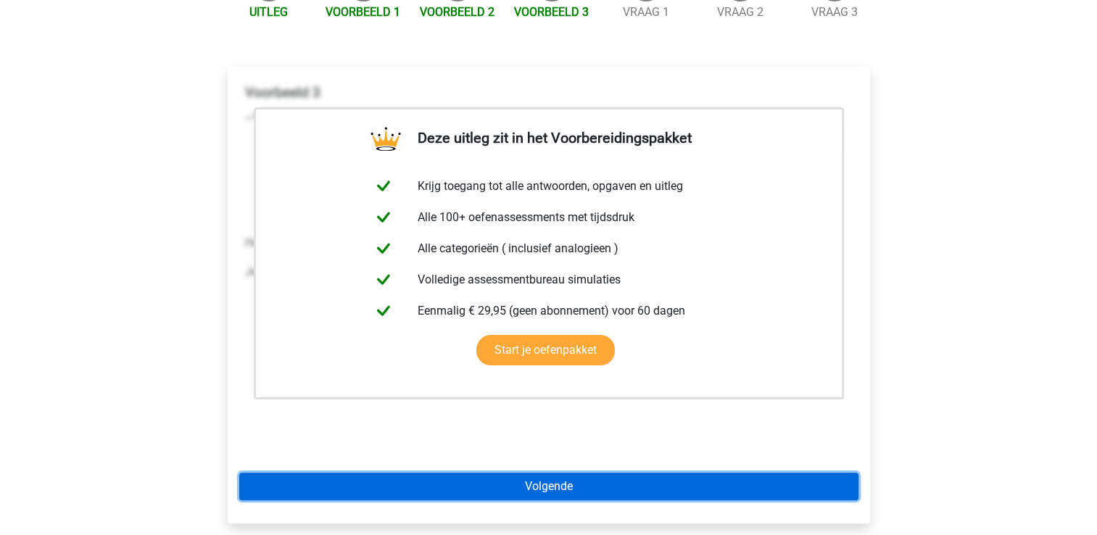
click at [493, 473] on link "Volgende" at bounding box center [548, 487] width 619 height 28
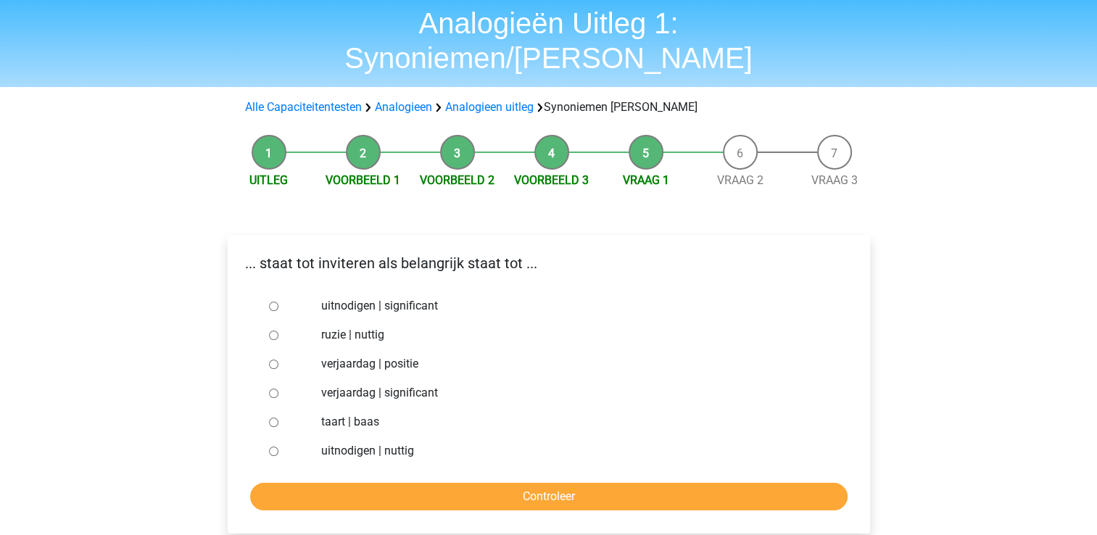
scroll to position [73, 0]
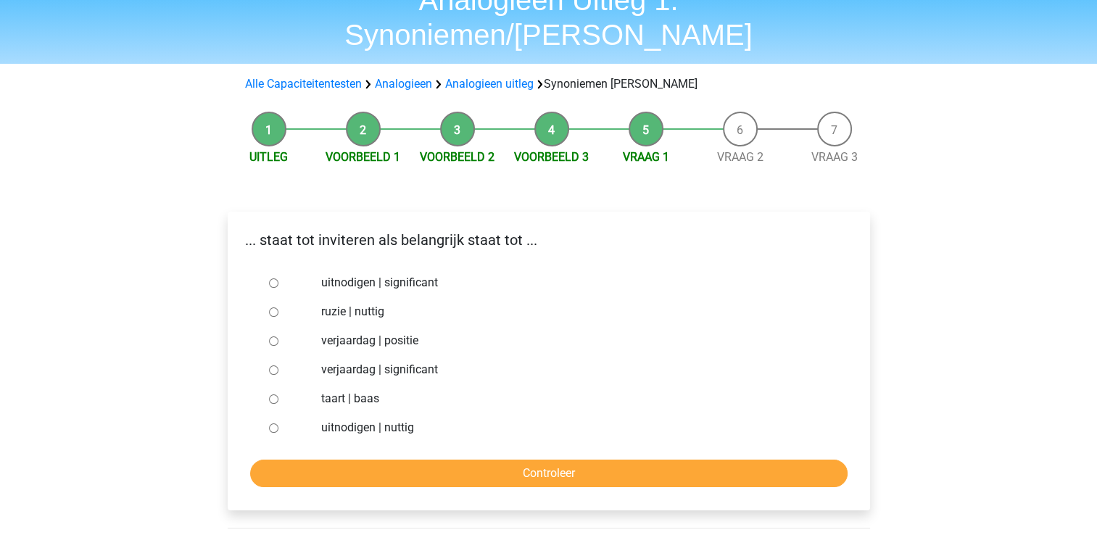
click at [270, 423] on input "uitnodigen | nuttig" at bounding box center [273, 427] width 9 height 9
radio input "true"
click at [334, 460] on input "Controleer" at bounding box center [548, 474] width 597 height 28
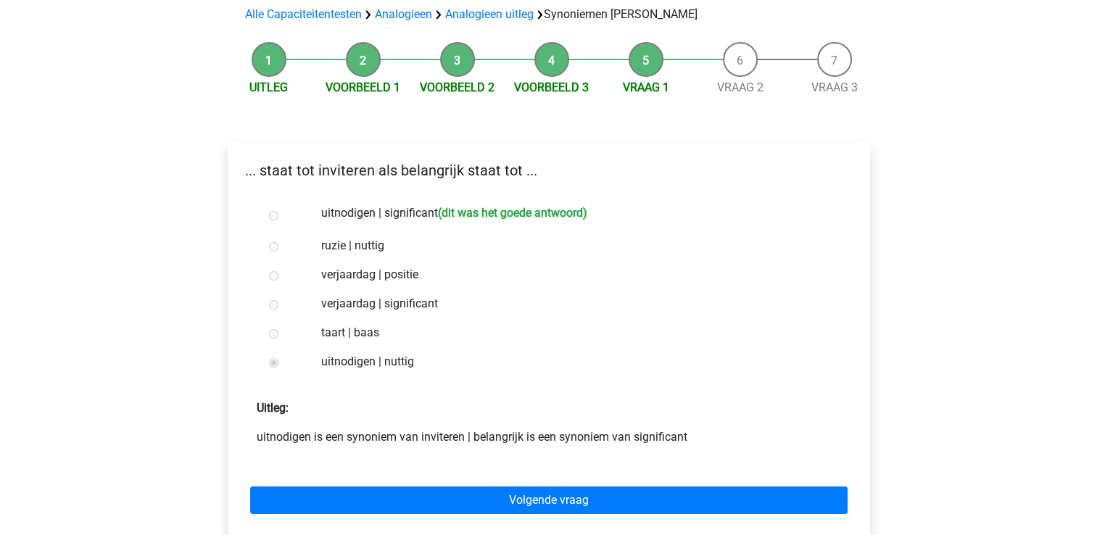
scroll to position [145, 0]
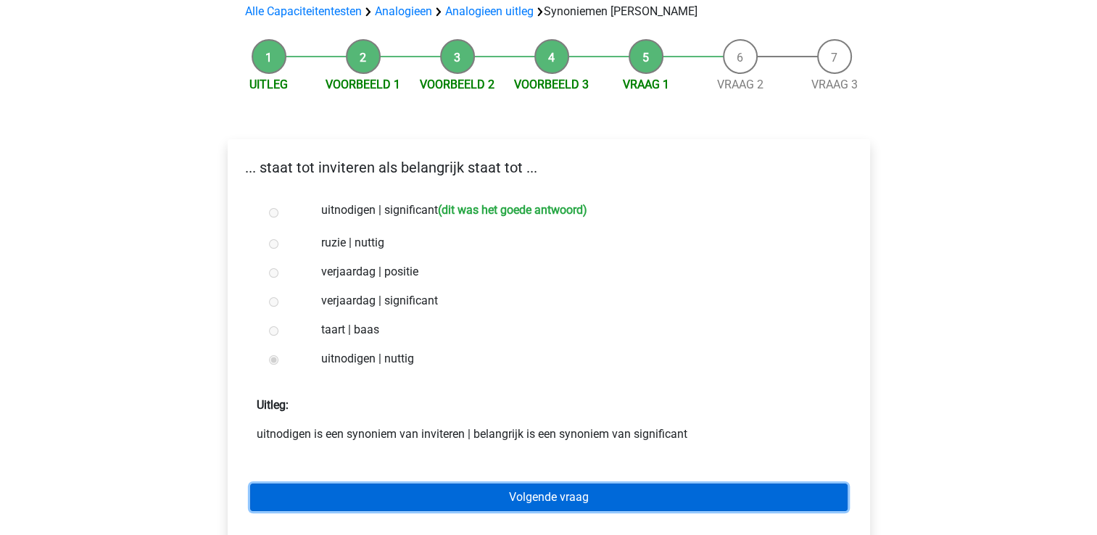
click at [383, 484] on link "Volgende vraag" at bounding box center [548, 498] width 597 height 28
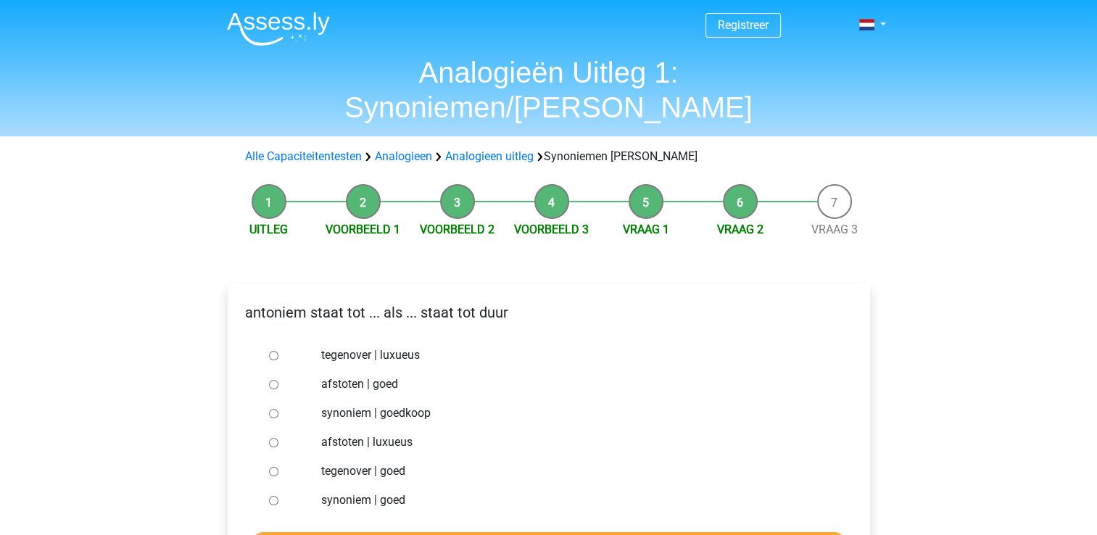
click at [270, 351] on input "tegenover | luxueus" at bounding box center [273, 355] width 9 height 9
radio input "true"
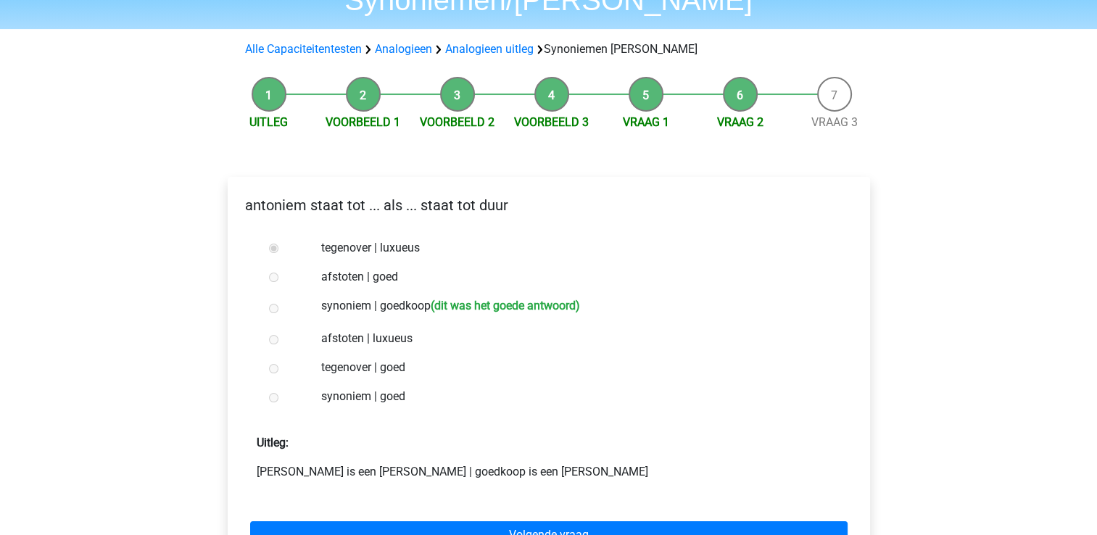
scroll to position [145, 0]
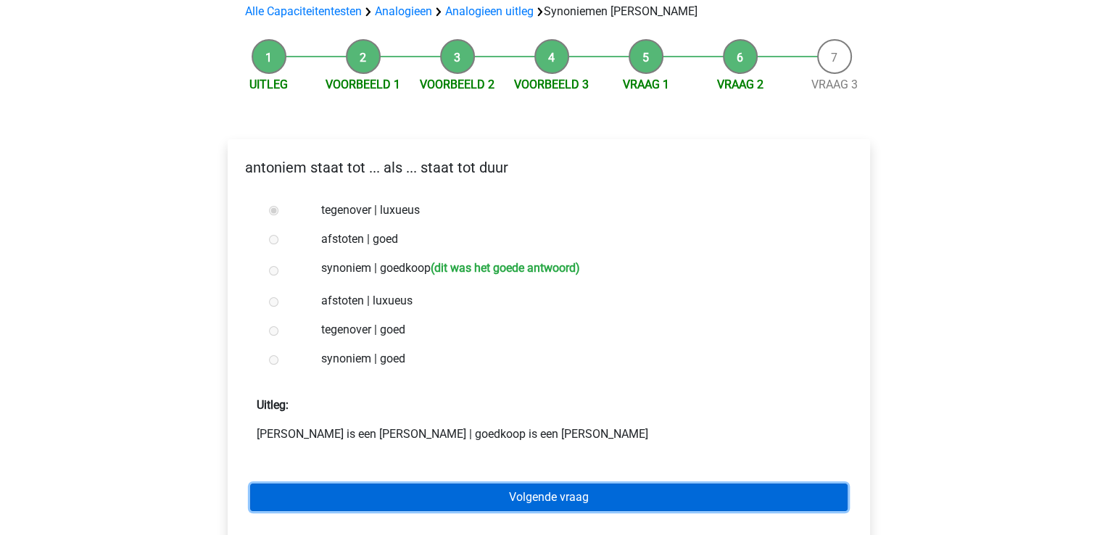
click at [389, 484] on link "Volgende vraag" at bounding box center [548, 498] width 597 height 28
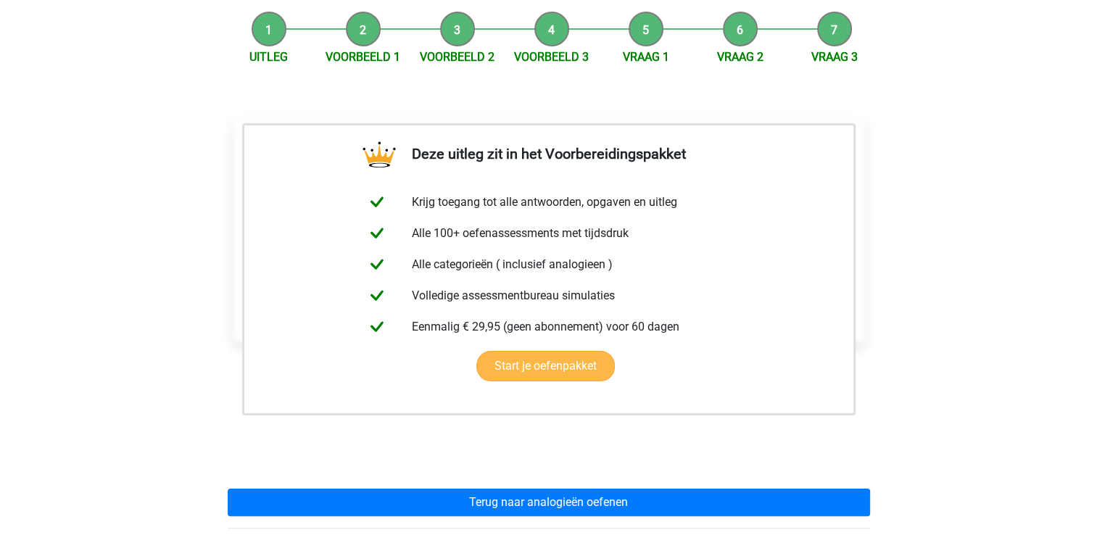
scroll to position [218, 0]
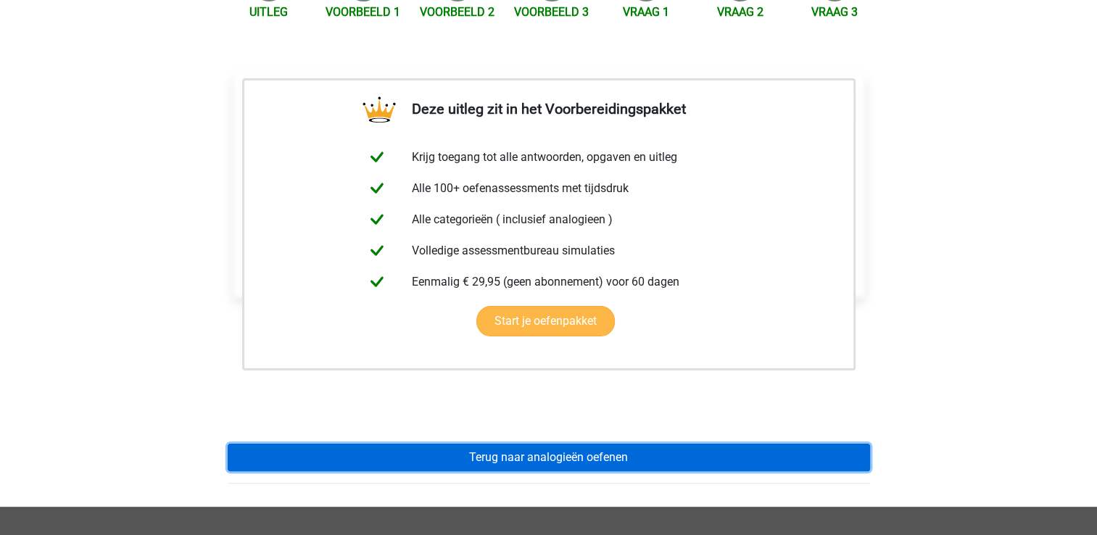
click at [412, 444] on link "Terug naar analogieën oefenen" at bounding box center [549, 458] width 642 height 28
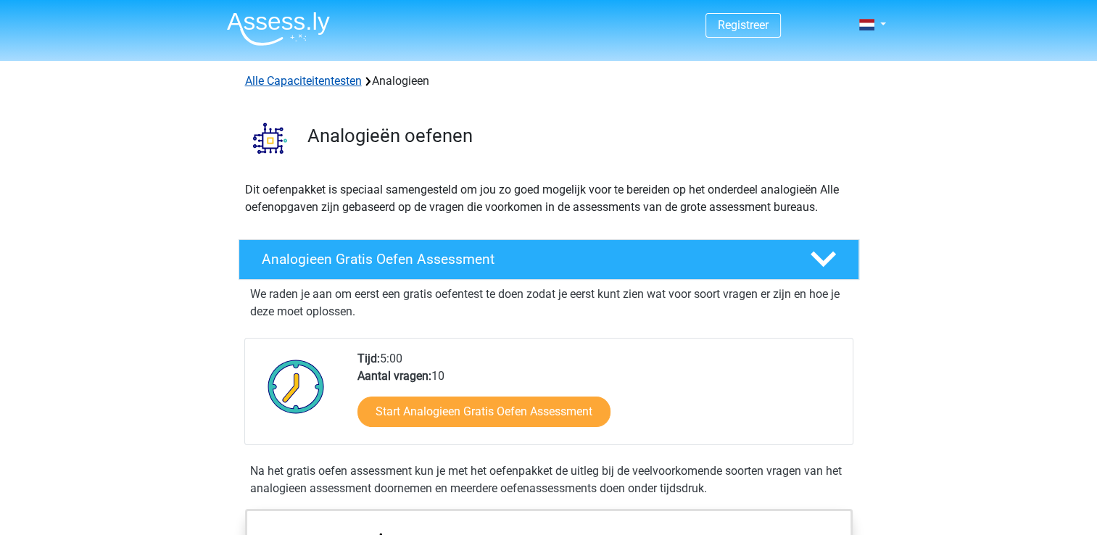
click at [299, 83] on link "Alle Capaciteitentesten" at bounding box center [303, 81] width 117 height 14
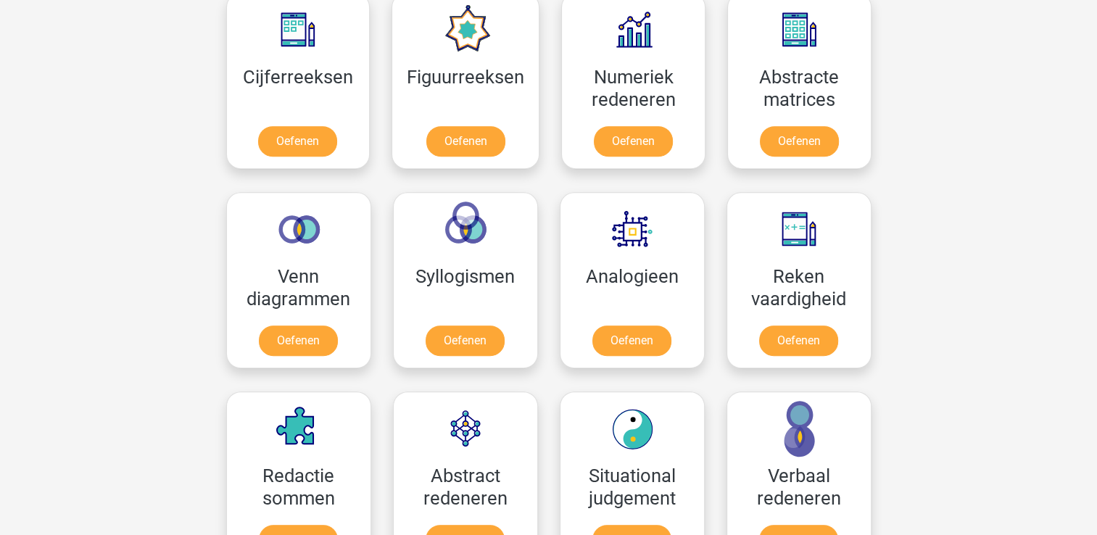
scroll to position [760, 0]
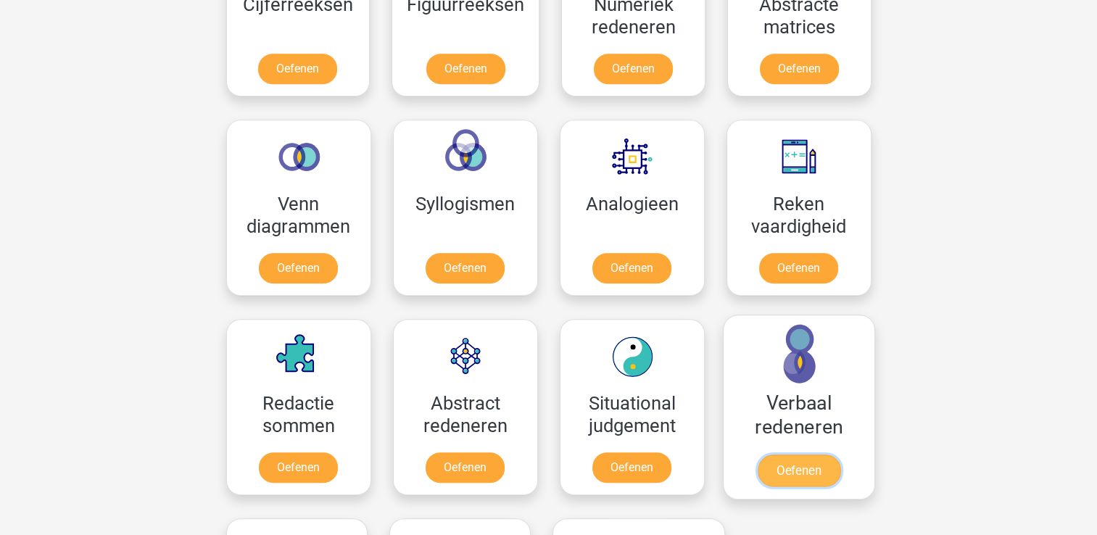
click at [780, 473] on link "Oefenen" at bounding box center [798, 471] width 83 height 32
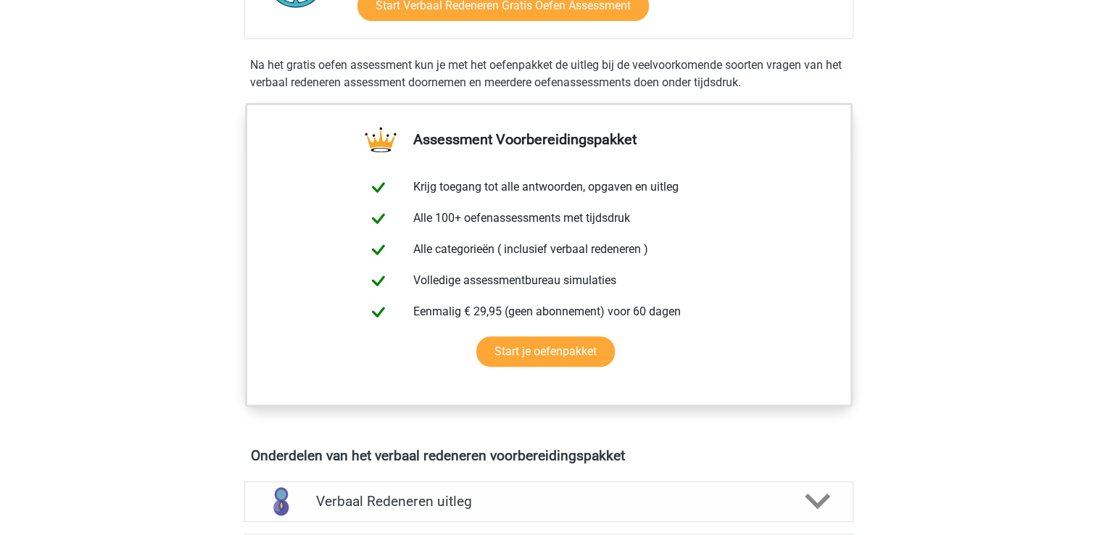
scroll to position [508, 0]
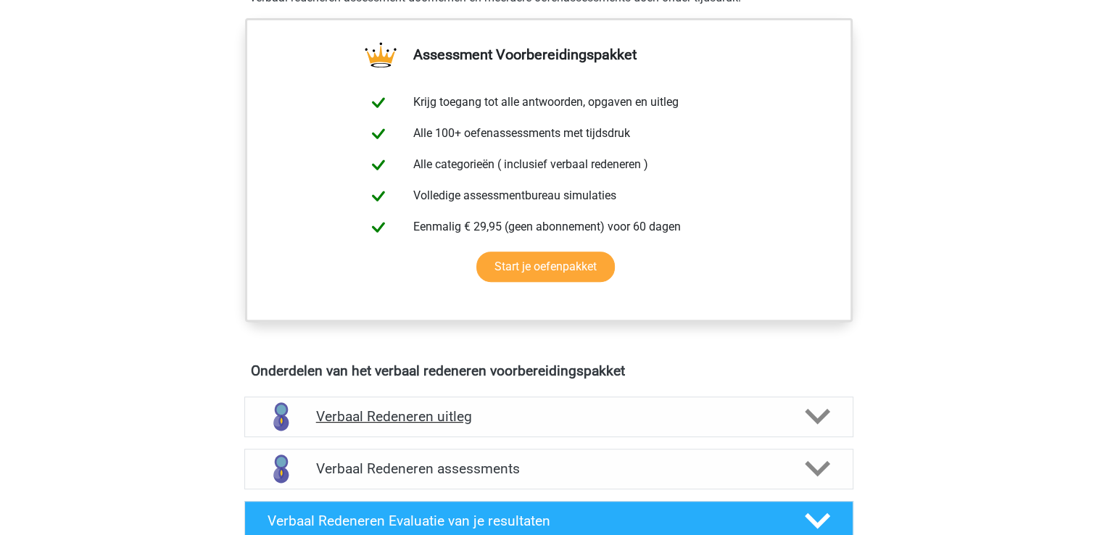
click at [396, 424] on div "Verbaal Redeneren uitleg" at bounding box center [548, 417] width 609 height 41
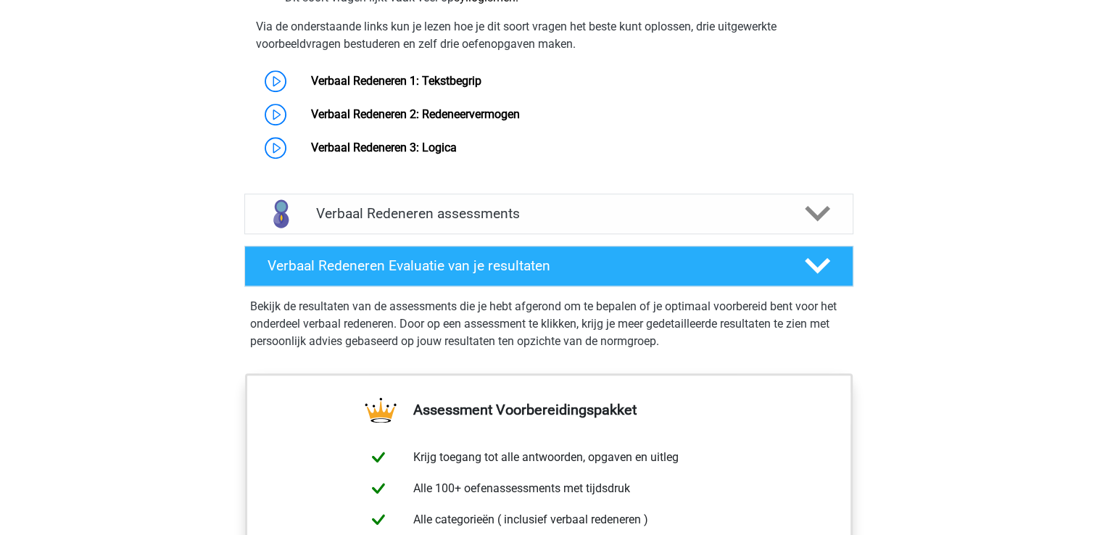
scroll to position [1088, 0]
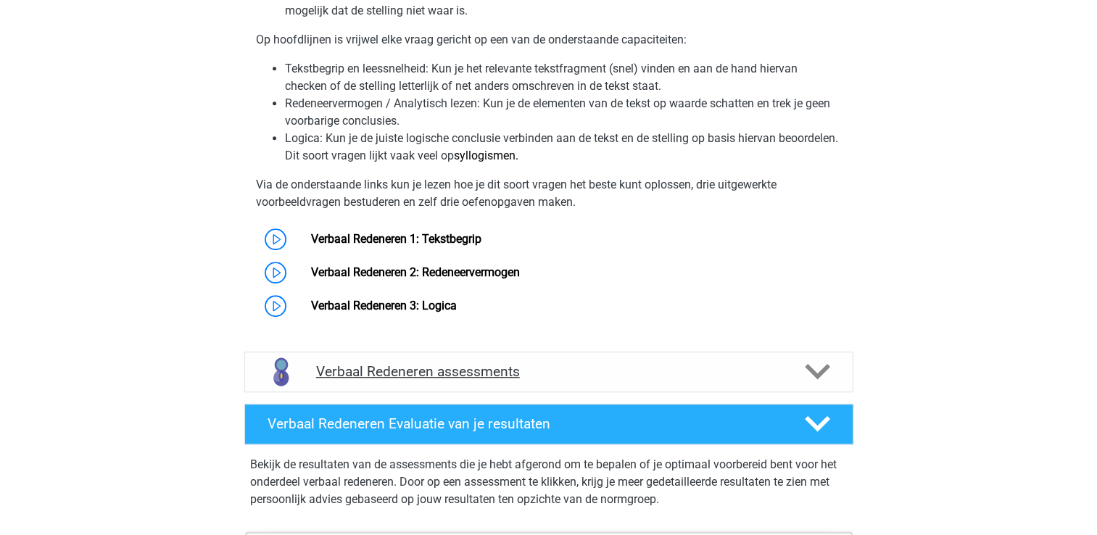
click at [447, 359] on div "Verbaal Redeneren assessments" at bounding box center [548, 372] width 609 height 41
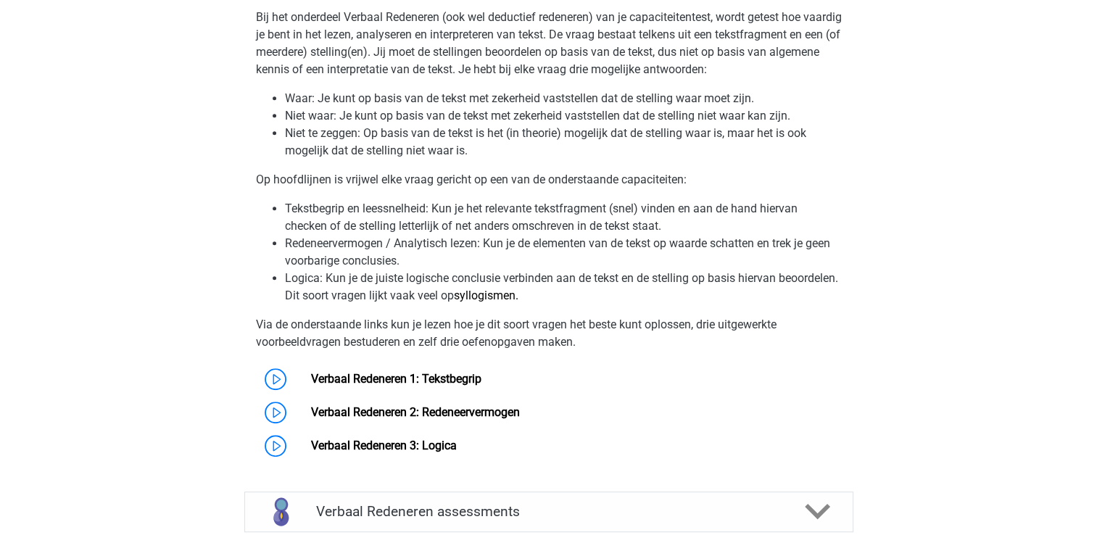
scroll to position [798, 0]
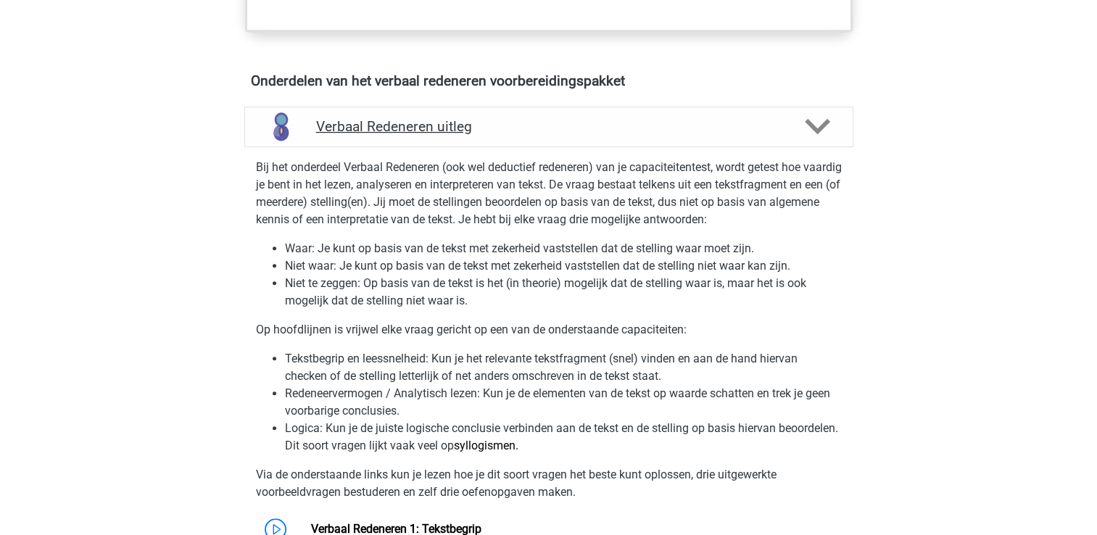
click at [824, 123] on polygon at bounding box center [817, 127] width 25 height 16
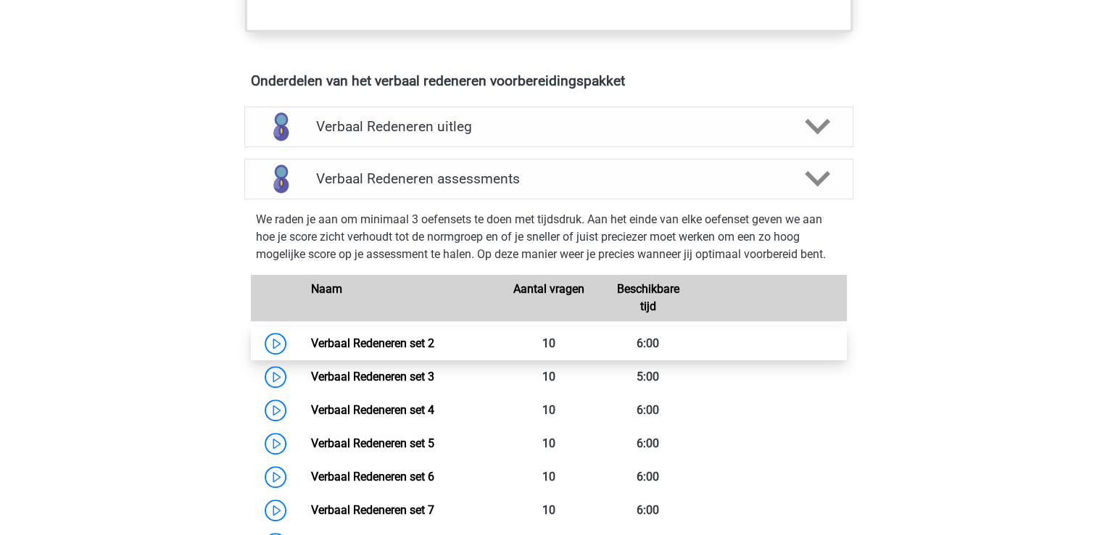
click at [392, 340] on link "Verbaal Redeneren set 2" at bounding box center [372, 343] width 123 height 14
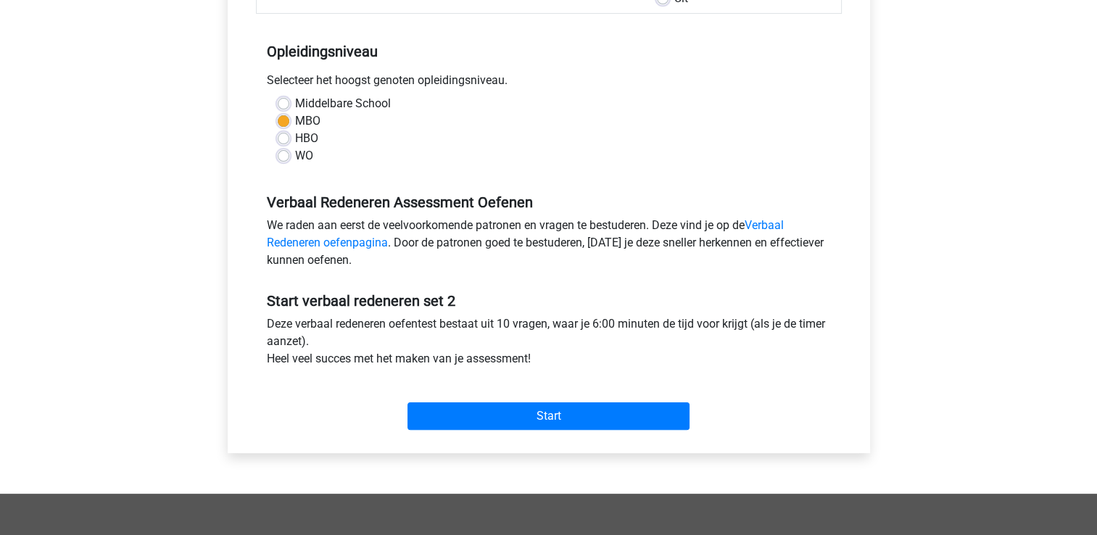
scroll to position [290, 0]
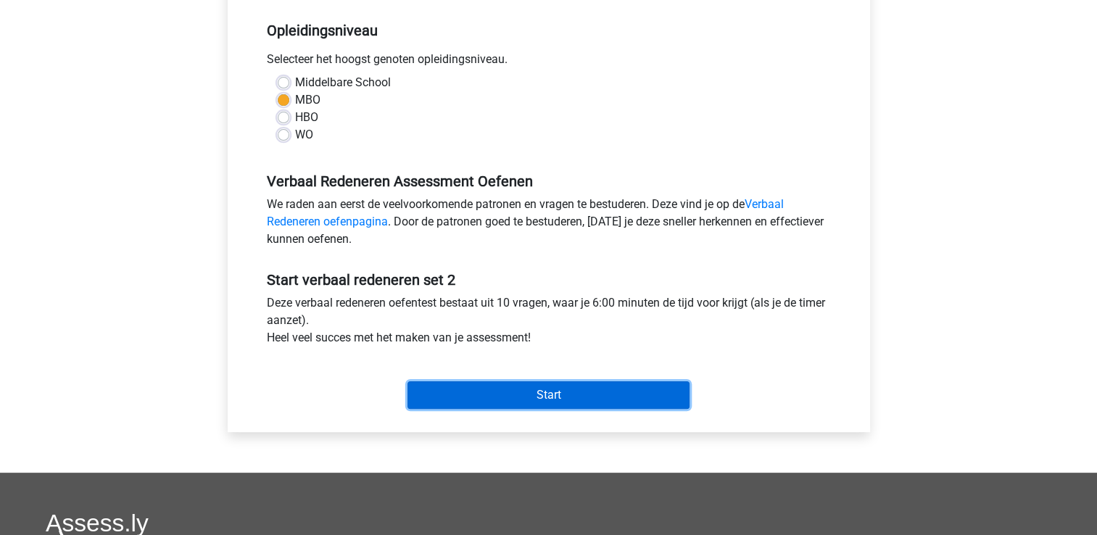
click at [554, 399] on input "Start" at bounding box center [548, 395] width 282 height 28
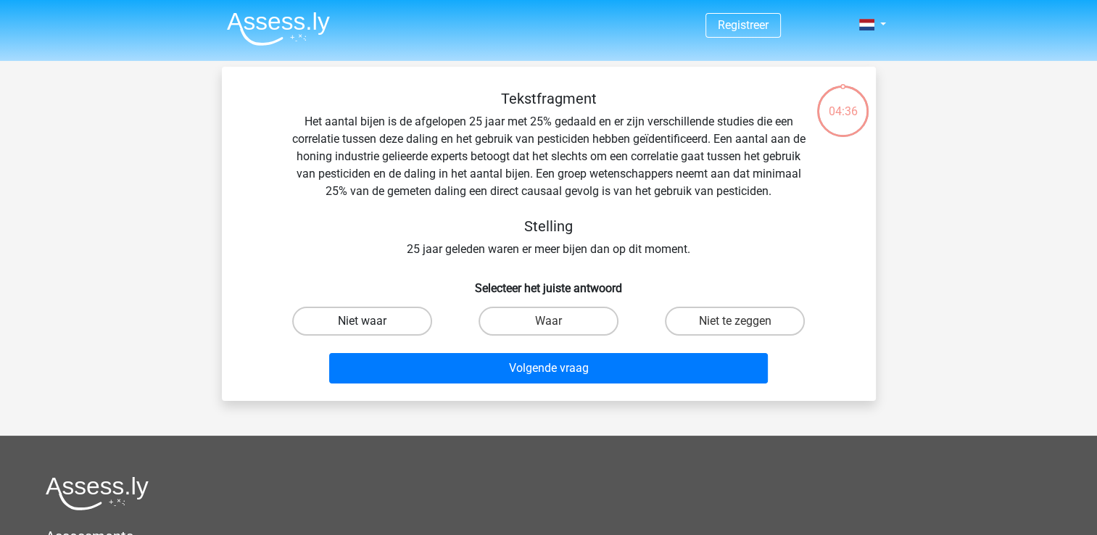
click at [335, 326] on label "Niet waar" at bounding box center [362, 321] width 140 height 29
click at [362, 326] on input "Niet waar" at bounding box center [366, 325] width 9 height 9
radio input "true"
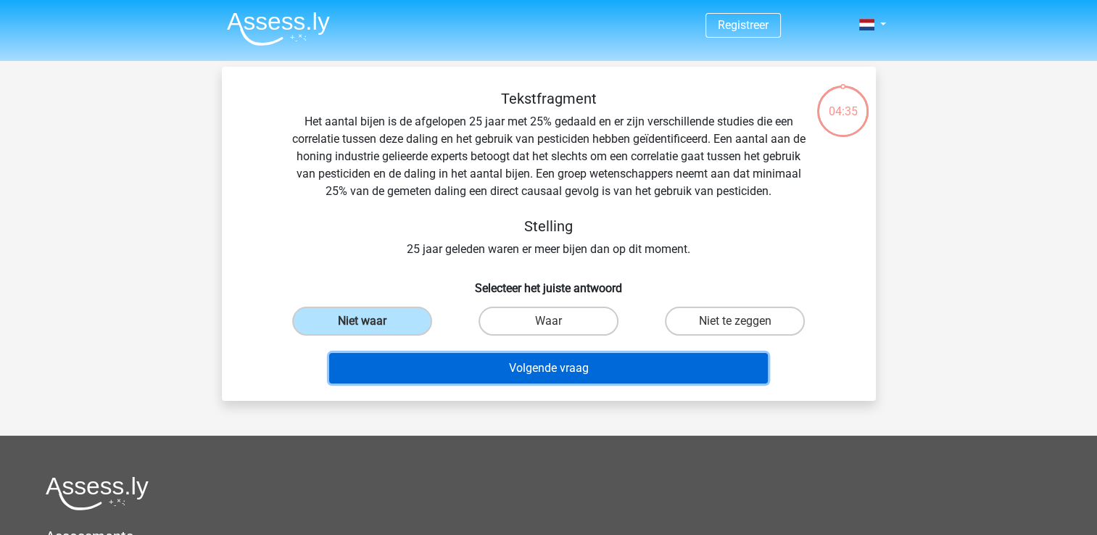
click at [444, 373] on button "Volgende vraag" at bounding box center [548, 368] width 439 height 30
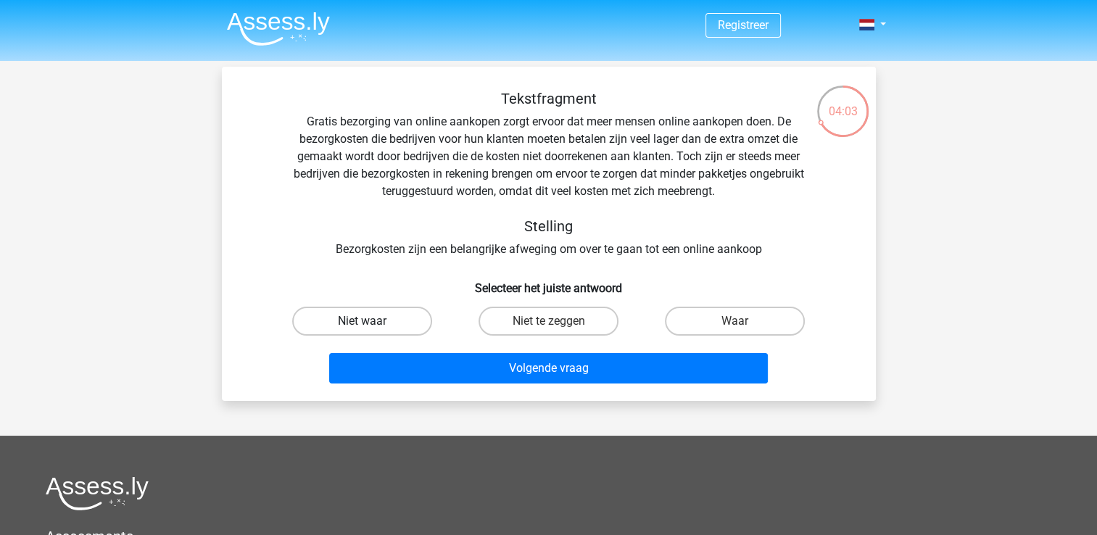
click at [389, 329] on label "Niet waar" at bounding box center [362, 321] width 140 height 29
click at [371, 329] on input "Niet waar" at bounding box center [366, 325] width 9 height 9
radio input "true"
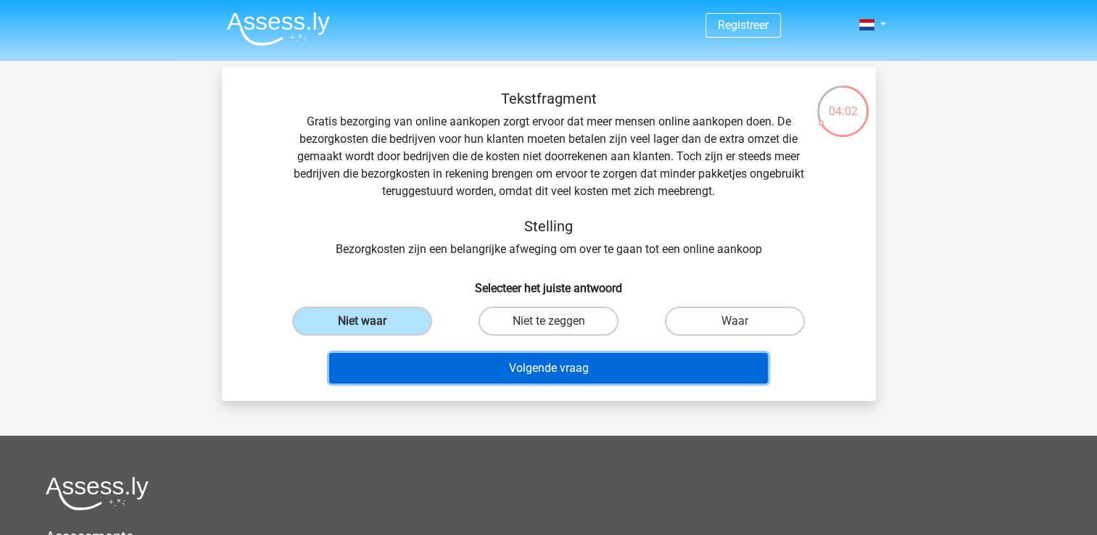
click at [448, 367] on button "Volgende vraag" at bounding box center [548, 368] width 439 height 30
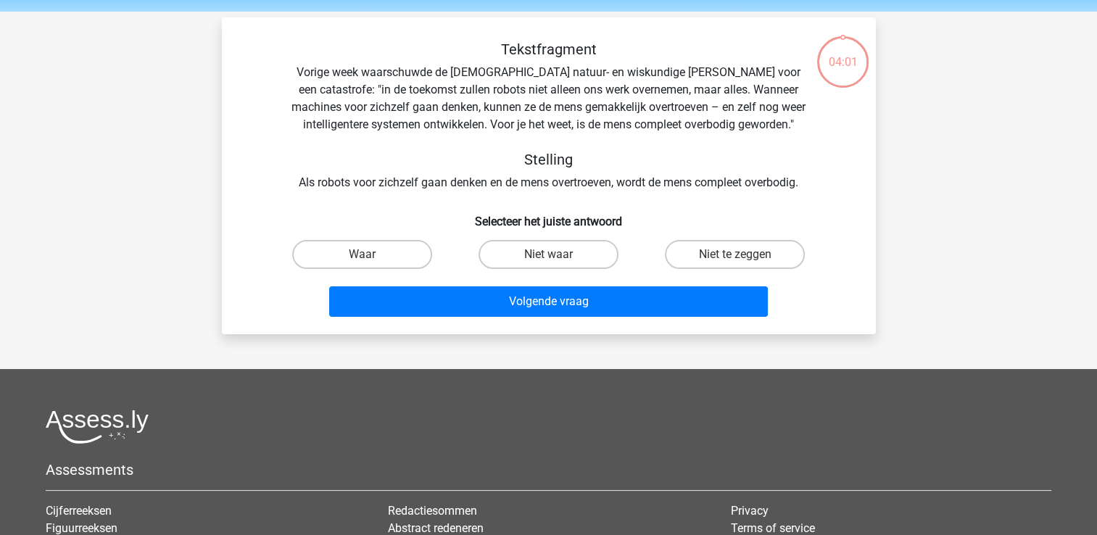
scroll to position [67, 0]
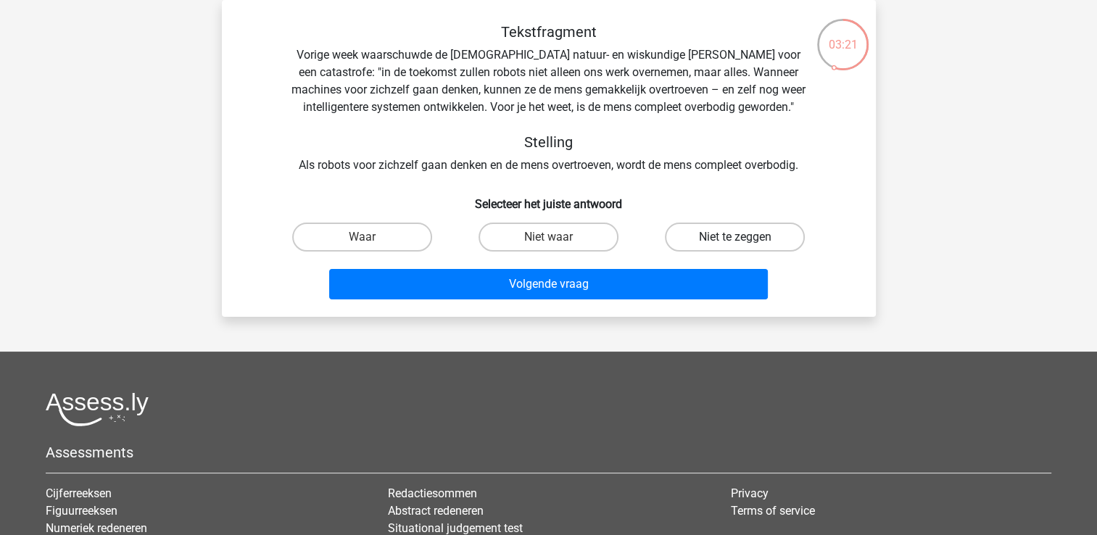
click at [719, 244] on label "Niet te zeggen" at bounding box center [735, 237] width 140 height 29
click at [735, 244] on input "Niet te zeggen" at bounding box center [739, 241] width 9 height 9
radio input "true"
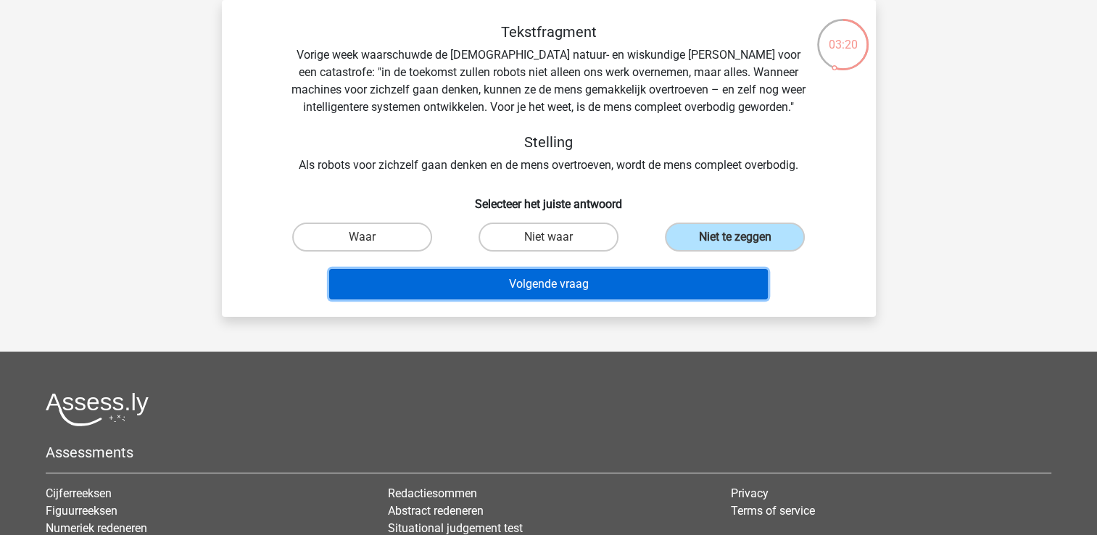
click at [621, 282] on button "Volgende vraag" at bounding box center [548, 284] width 439 height 30
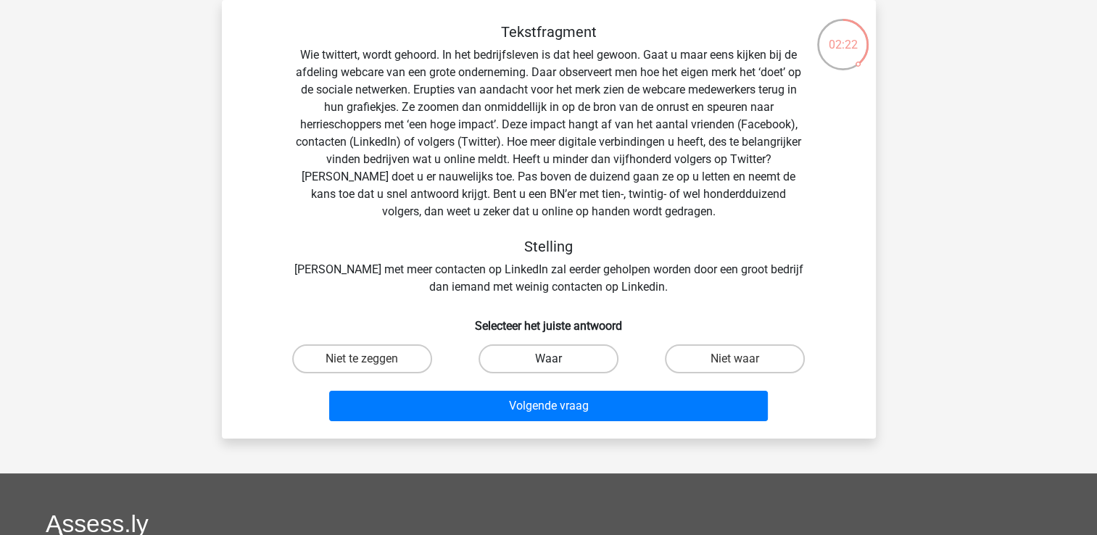
click at [547, 356] on label "Waar" at bounding box center [549, 358] width 140 height 29
click at [548, 359] on input "Waar" at bounding box center [552, 363] width 9 height 9
radio input "true"
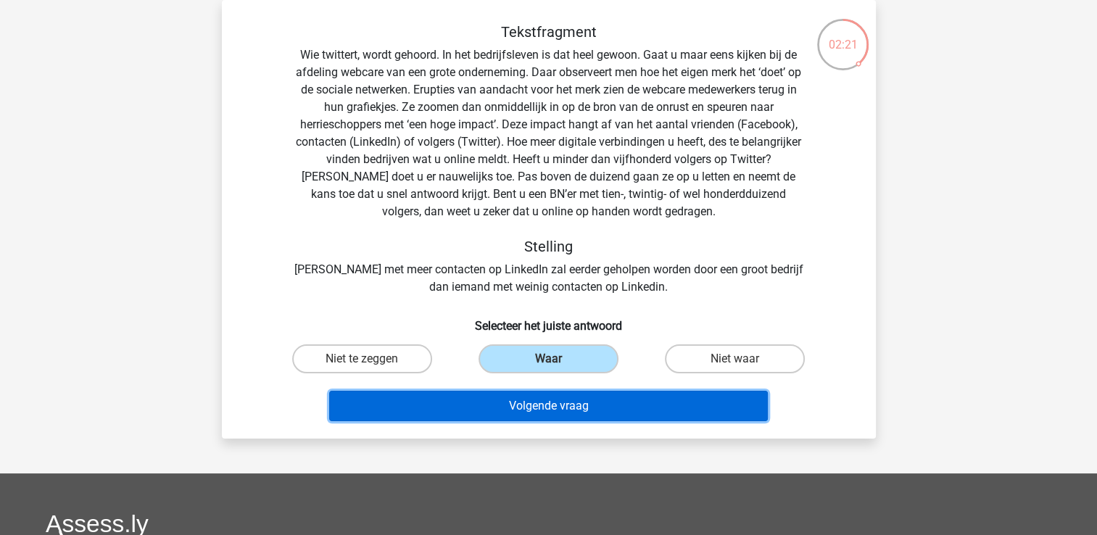
click at [534, 418] on button "Volgende vraag" at bounding box center [548, 406] width 439 height 30
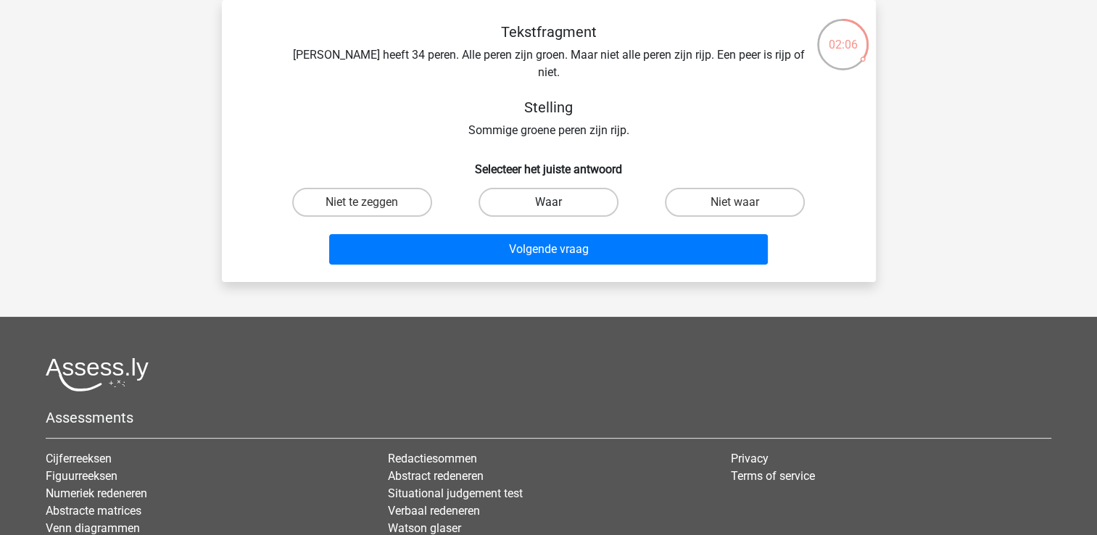
click at [511, 192] on label "Waar" at bounding box center [549, 202] width 140 height 29
click at [548, 202] on input "Waar" at bounding box center [552, 206] width 9 height 9
radio input "true"
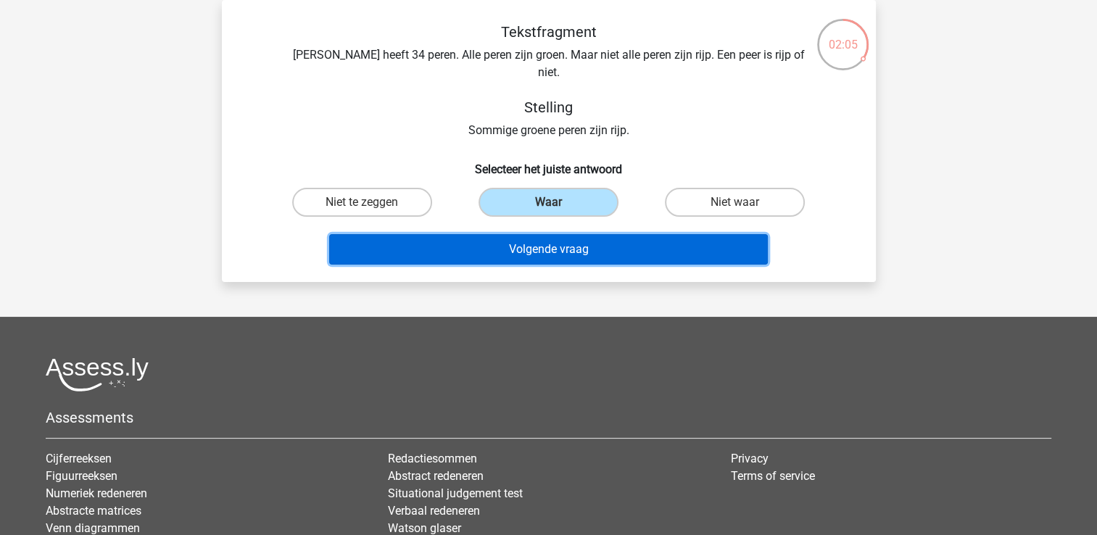
click at [505, 239] on button "Volgende vraag" at bounding box center [548, 249] width 439 height 30
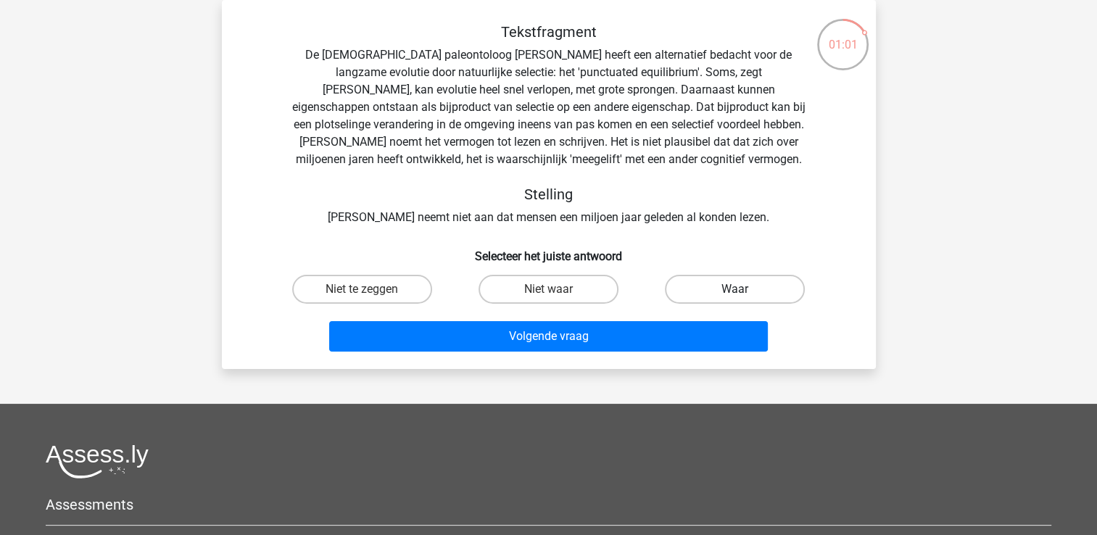
click at [700, 284] on label "Waar" at bounding box center [735, 289] width 140 height 29
click at [735, 289] on input "Waar" at bounding box center [739, 293] width 9 height 9
radio input "true"
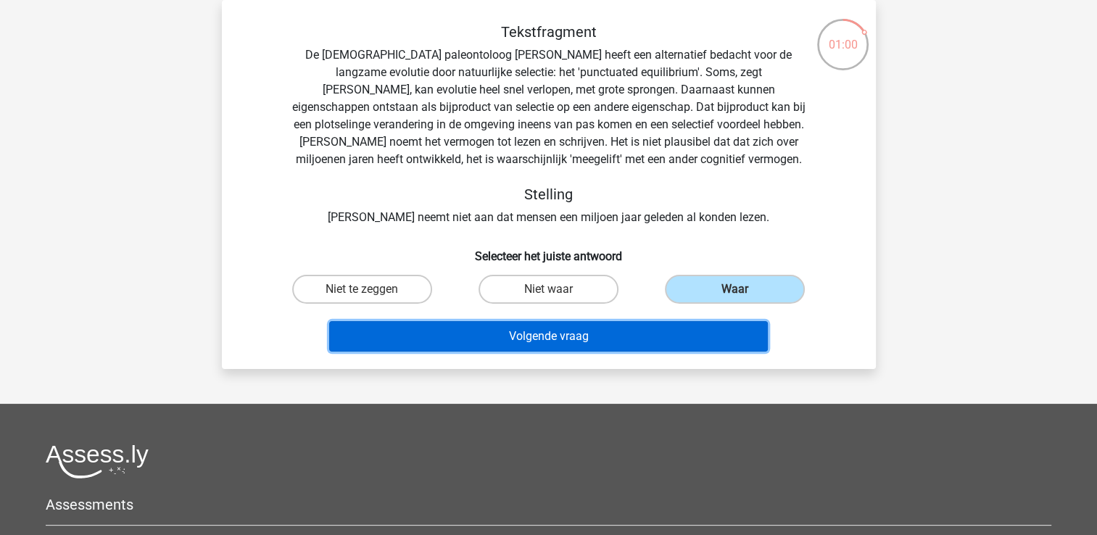
click at [611, 326] on button "Volgende vraag" at bounding box center [548, 336] width 439 height 30
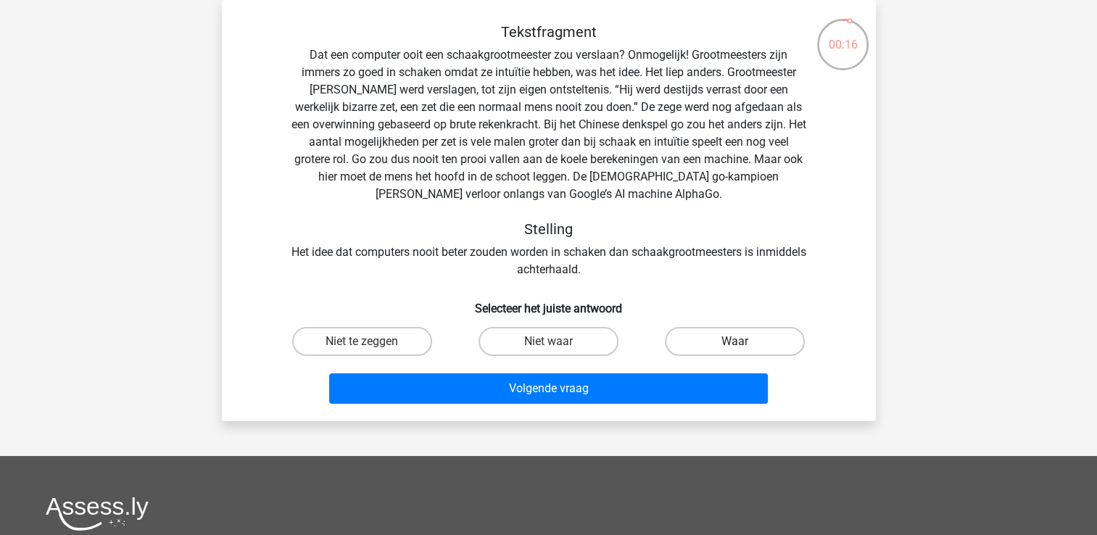
click at [748, 335] on label "Waar" at bounding box center [735, 341] width 140 height 29
click at [745, 342] on input "Waar" at bounding box center [739, 346] width 9 height 9
radio input "true"
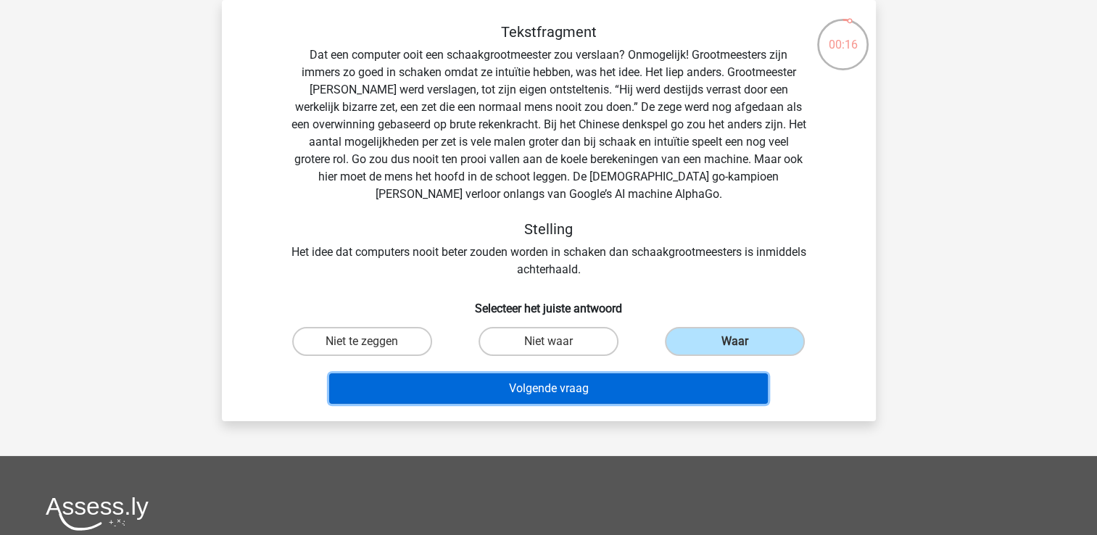
click at [651, 397] on button "Volgende vraag" at bounding box center [548, 388] width 439 height 30
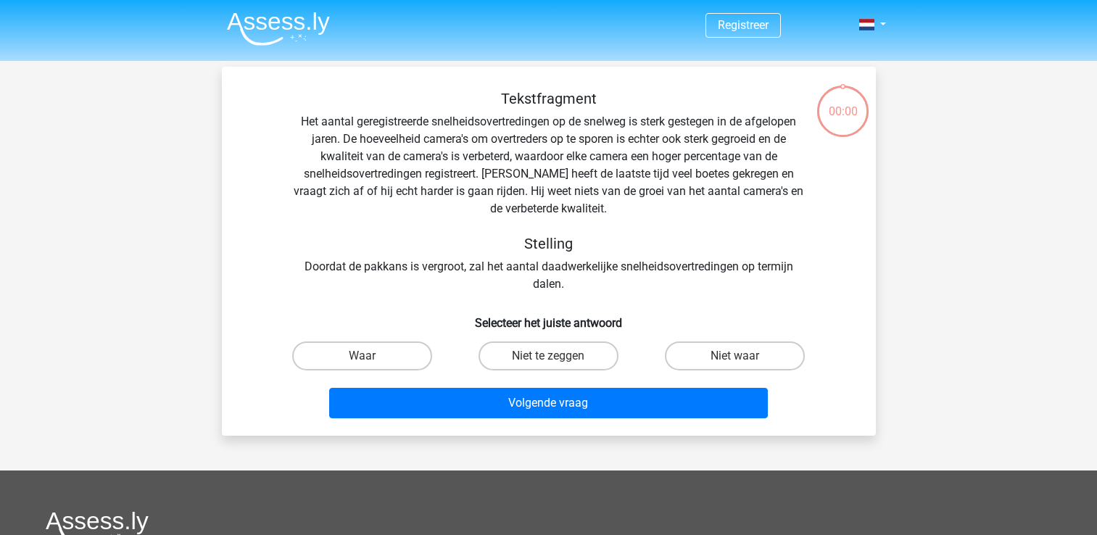
scroll to position [67, 0]
